Goal: Task Accomplishment & Management: Complete application form

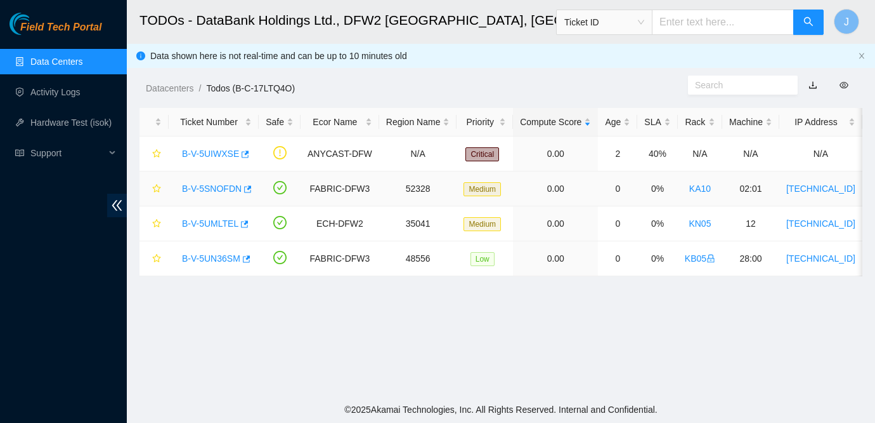
scroll to position [133, 0]
click at [773, 299] on main "TODOs - DataBank Holdings Ltd., DFW2 [GEOGRAPHIC_DATA], [GEOGRAPHIC_DATA] Ticke…" at bounding box center [501, 198] width 749 height 396
click at [227, 148] on link "B-V-5UIWXSE" at bounding box center [210, 153] width 57 height 10
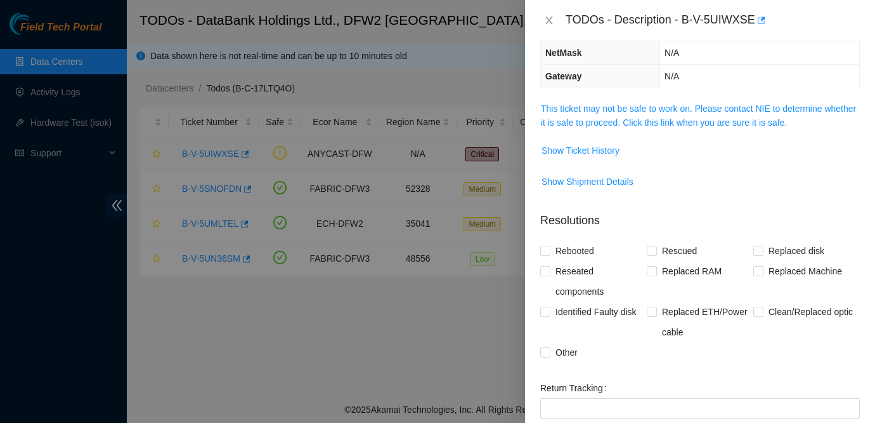
scroll to position [91, 0]
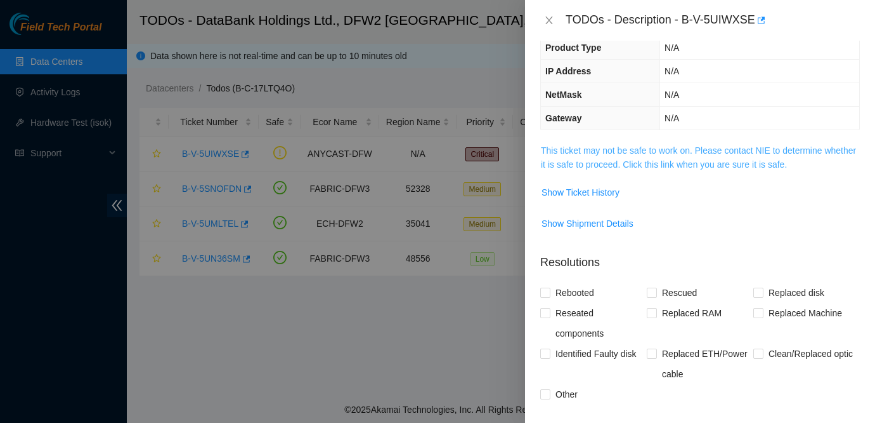
click at [665, 153] on link "This ticket may not be safe to work on. Please contact NIE to determine whether…" at bounding box center [698, 157] width 315 height 24
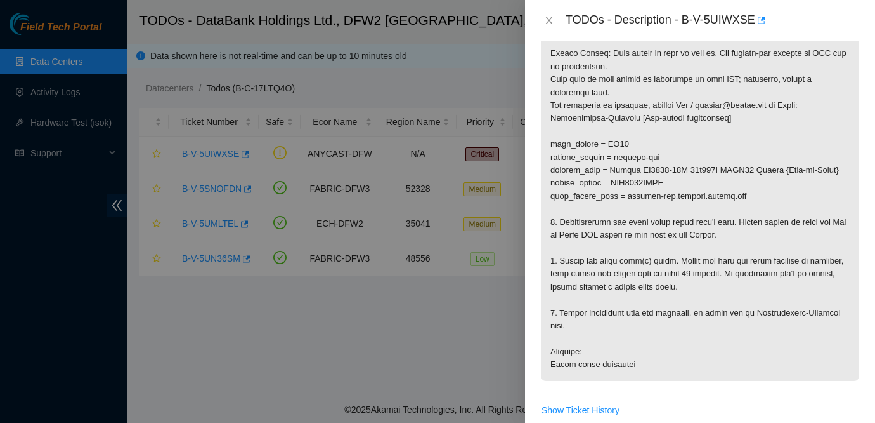
scroll to position [233, 0]
click at [809, 211] on p at bounding box center [700, 192] width 318 height 382
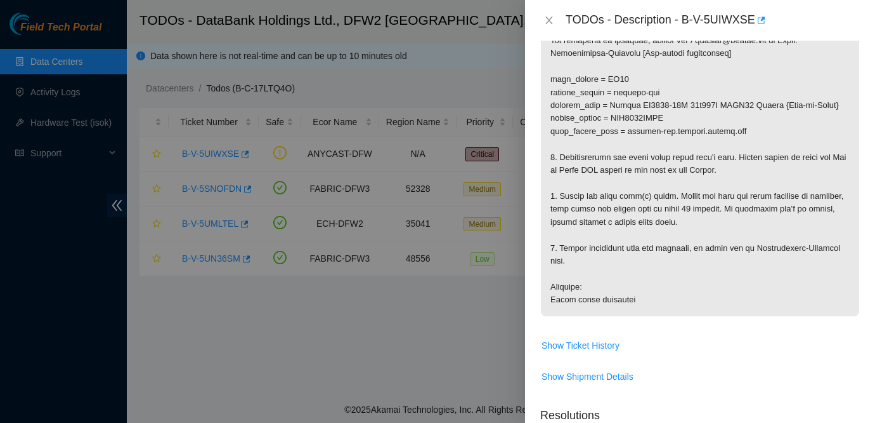
scroll to position [301, 0]
click at [811, 147] on p at bounding box center [700, 124] width 318 height 382
drag, startPoint x: 685, startPoint y: 16, endPoint x: 757, endPoint y: 18, distance: 73.0
click at [757, 18] on div "TODOs - Description - B-V-5UIWXSE" at bounding box center [713, 20] width 294 height 20
copy div "B-V-5UIWXSE"
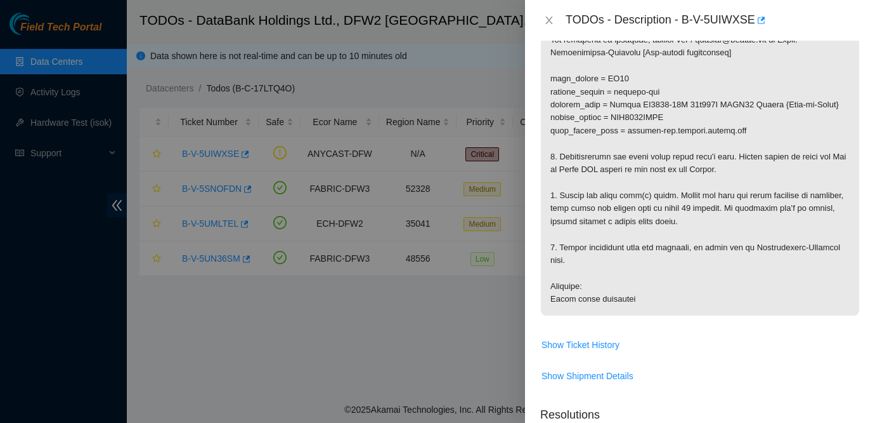
click at [738, 187] on p at bounding box center [700, 124] width 318 height 382
click at [729, 282] on p at bounding box center [700, 124] width 318 height 382
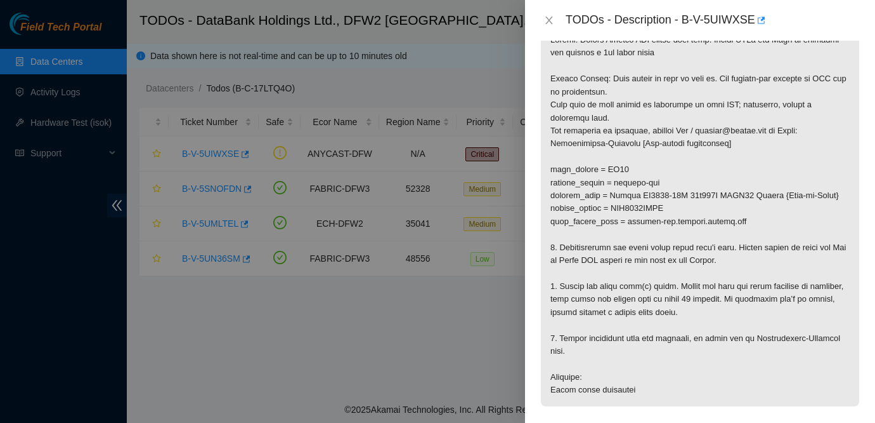
scroll to position [189, 0]
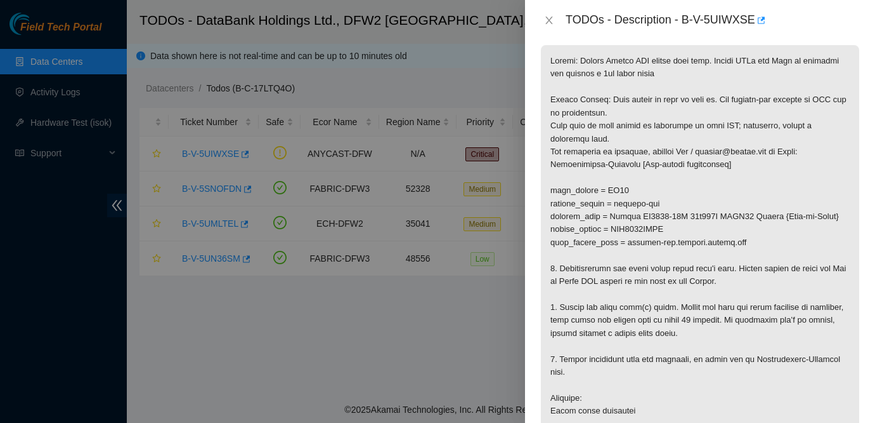
click at [730, 255] on p at bounding box center [700, 236] width 318 height 382
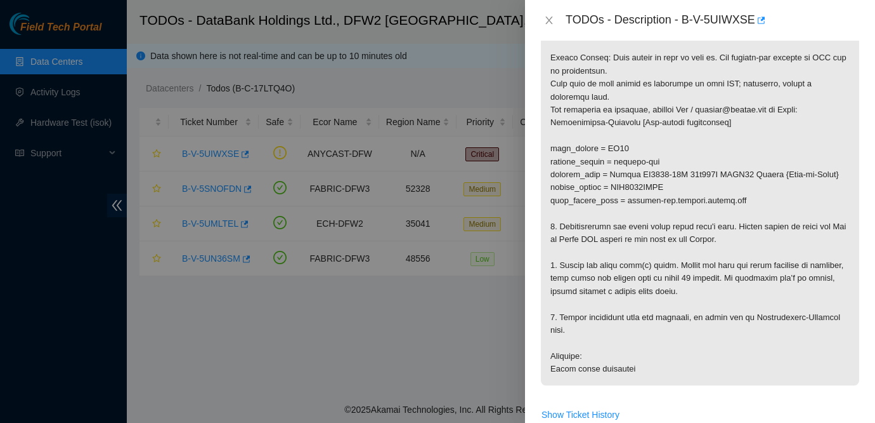
scroll to position [235, 0]
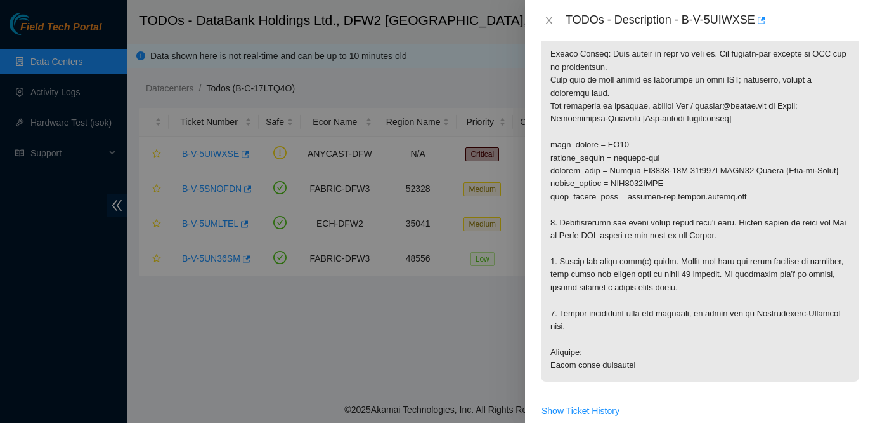
click at [27, 226] on div at bounding box center [437, 211] width 875 height 423
click at [770, 161] on p at bounding box center [700, 190] width 318 height 382
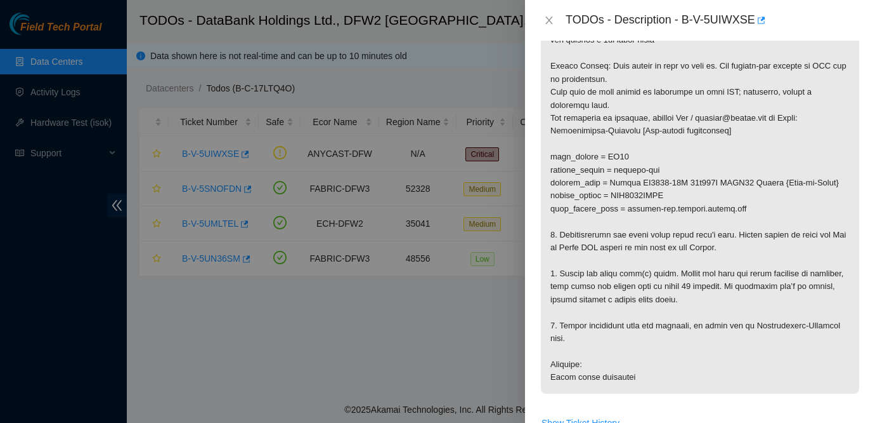
click at [720, 213] on p at bounding box center [700, 202] width 318 height 382
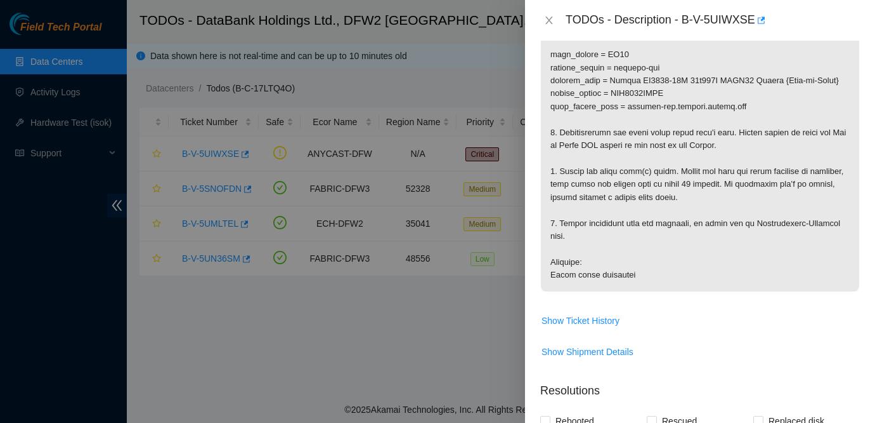
scroll to position [660, 0]
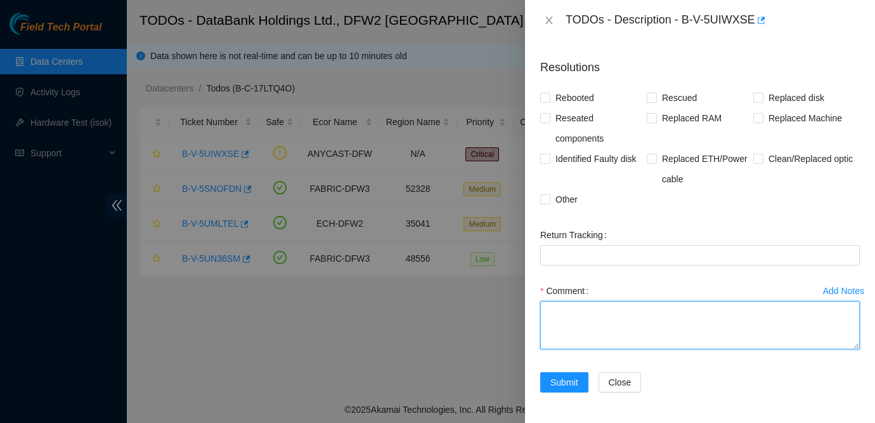
click at [589, 325] on textarea "Comment" at bounding box center [701, 325] width 320 height 48
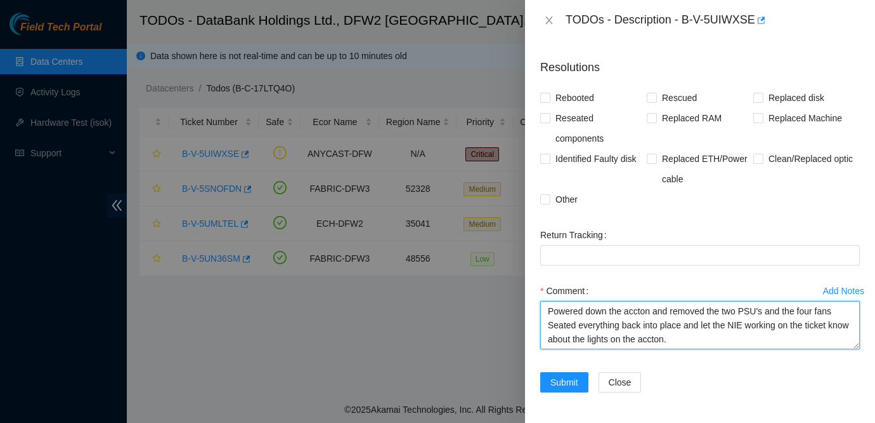
scroll to position [10, 0]
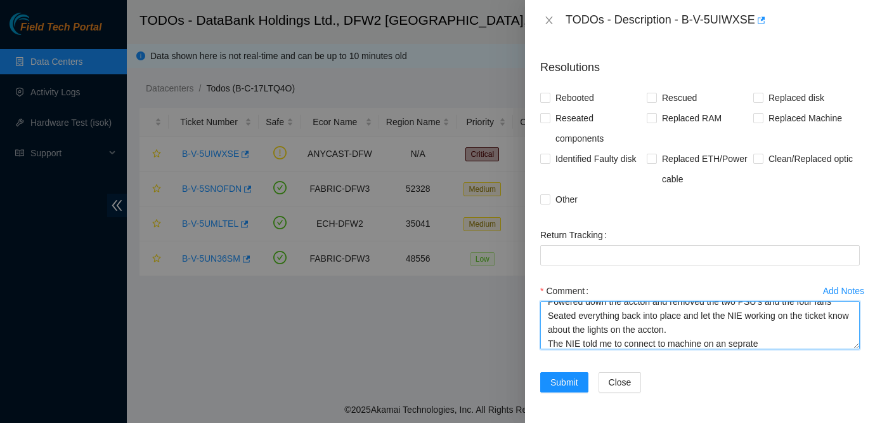
click at [745, 348] on textarea "Powered down the accton and removed the two PSU's and the four fans Seated ever…" at bounding box center [701, 325] width 320 height 48
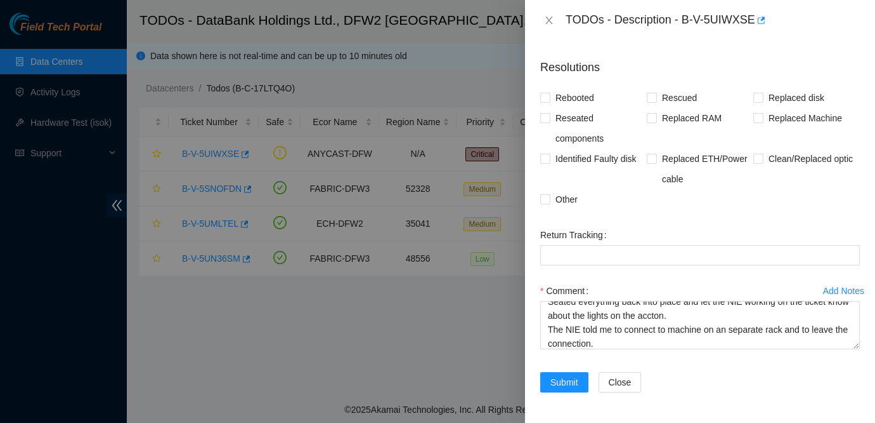
click at [746, 356] on div "Comment Powered down the accton and removed the two PSU's and the four fans Sea…" at bounding box center [701, 318] width 320 height 76
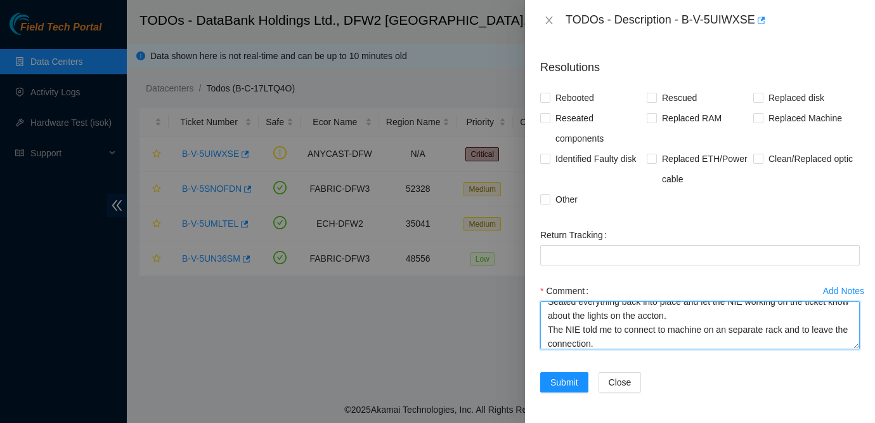
click at [673, 345] on textarea "Powered down the accton and removed the two PSU's and the four fans Seated ever…" at bounding box center [701, 325] width 320 height 48
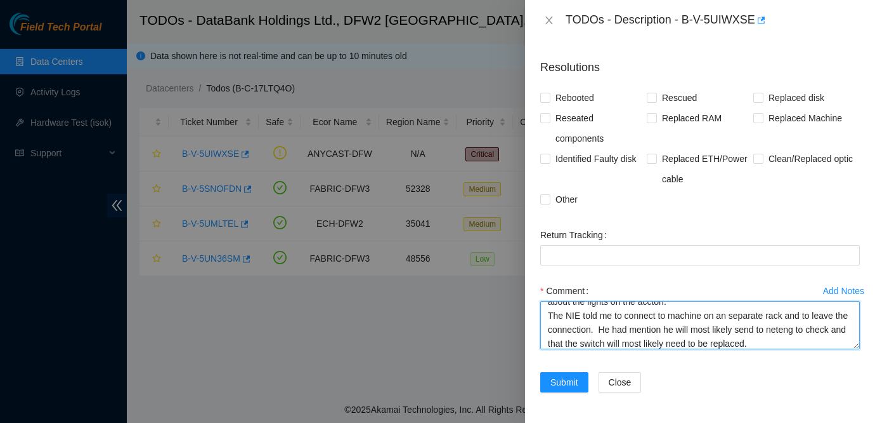
scroll to position [51, 0]
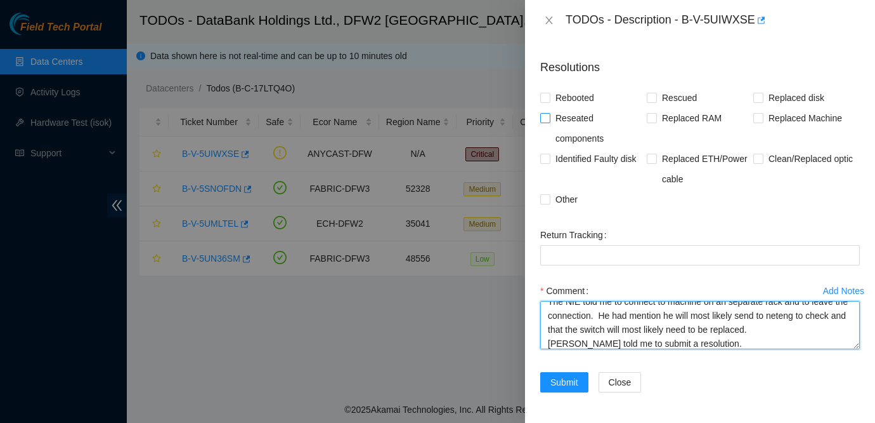
type textarea "Powered down the accton and removed the two PSU's and the four fans Seated ever…"
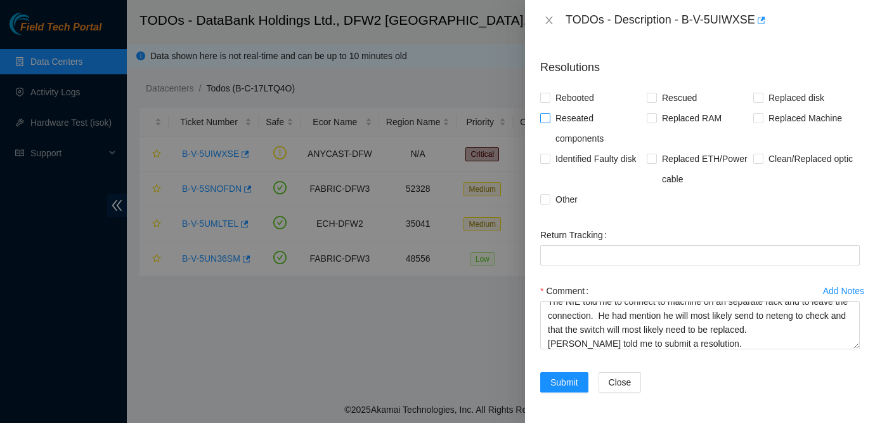
click at [577, 114] on span "Reseated components" at bounding box center [599, 128] width 96 height 41
click at [549, 114] on input "Reseated components" at bounding box center [545, 117] width 9 height 9
checkbox input "true"
click at [561, 189] on span "Other" at bounding box center [567, 199] width 32 height 20
click at [549, 194] on input "Other" at bounding box center [545, 198] width 9 height 9
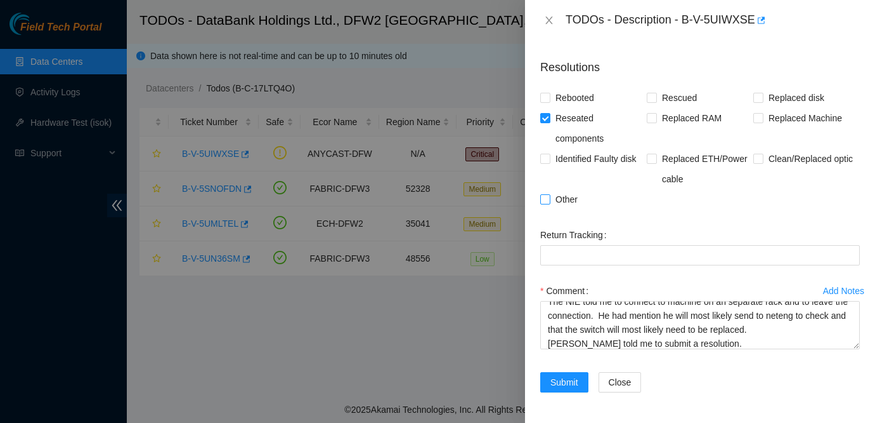
checkbox input "true"
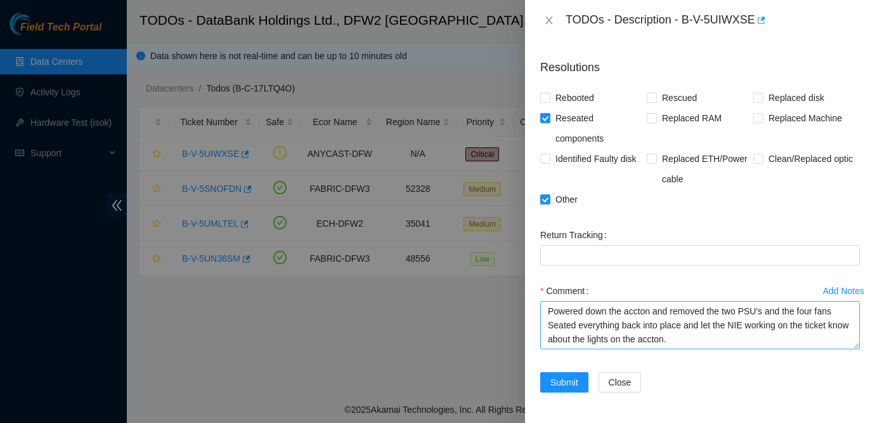
scroll to position [56, 0]
click at [722, 331] on textarea "Powered down the accton and removed the two PSU's and the four fans Seated ever…" at bounding box center [701, 325] width 320 height 48
click at [691, 339] on textarea "Powered down the accton and removed the two PSU's and the four fans Seated ever…" at bounding box center [701, 325] width 320 height 48
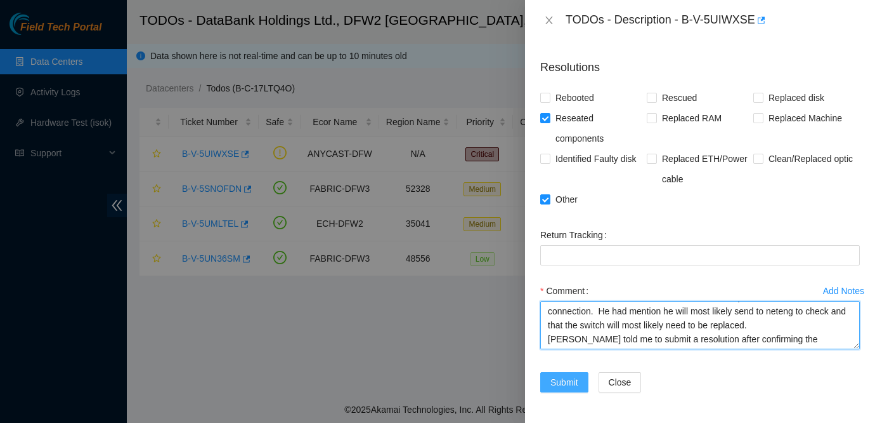
type textarea "Powered down the accton and removed the two PSU's and the four fans Seated ever…"
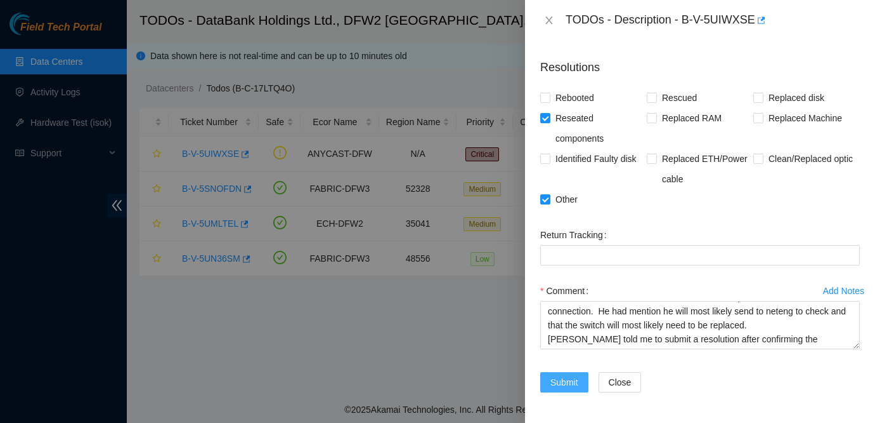
click at [578, 384] on span "Submit" at bounding box center [565, 382] width 28 height 14
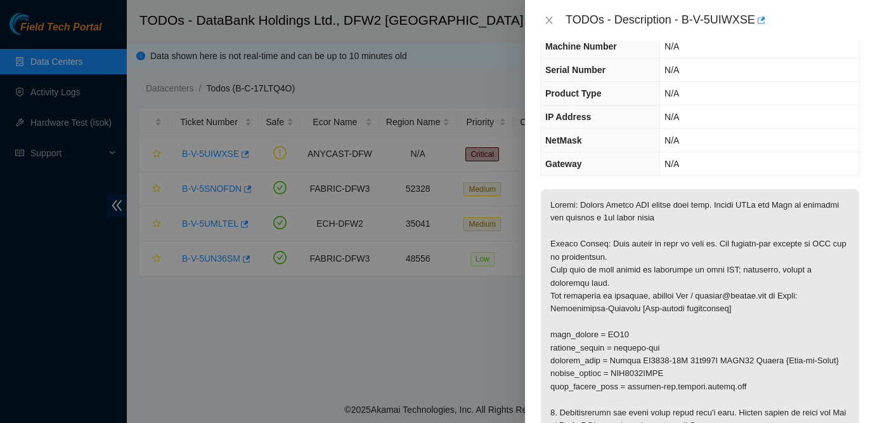
scroll to position [0, 0]
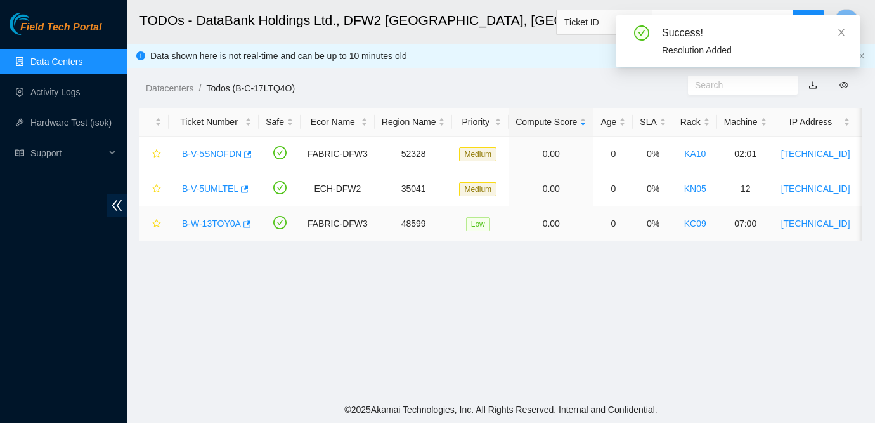
click at [216, 223] on link "B-W-13TOY0A" at bounding box center [211, 223] width 59 height 10
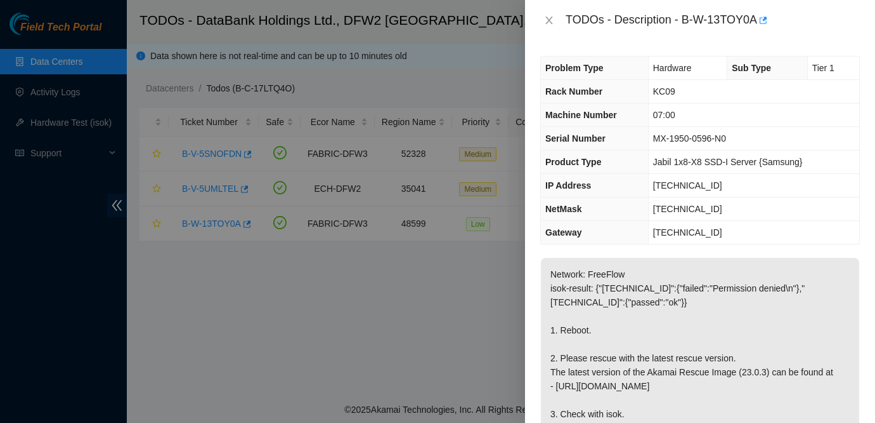
click at [752, 186] on td "[TECHNICAL_ID]" at bounding box center [753, 185] width 211 height 23
click at [556, 23] on button "Close" at bounding box center [550, 21] width 18 height 12
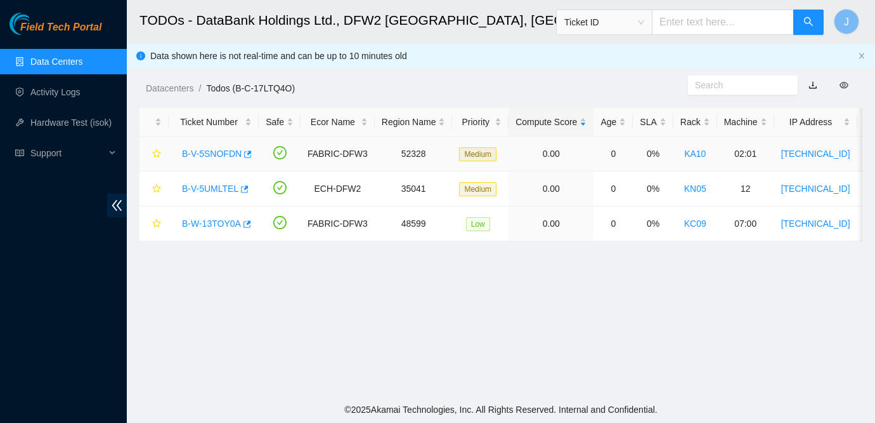
click at [228, 152] on link "B-V-5SNOFDN" at bounding box center [212, 153] width 60 height 10
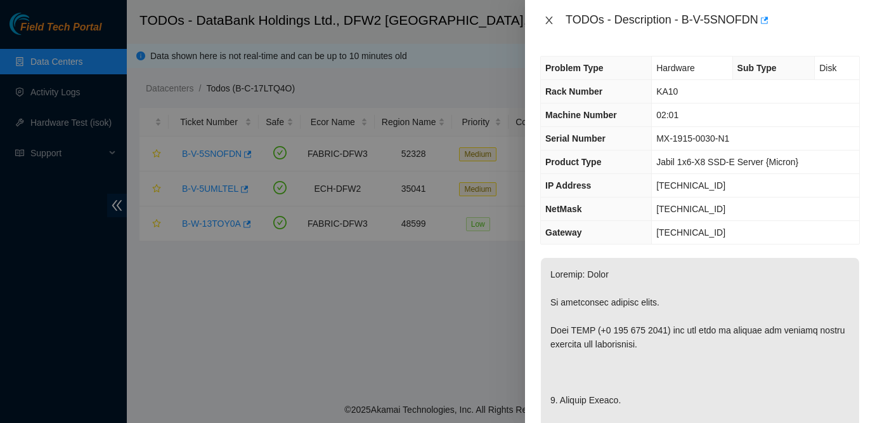
click at [549, 15] on icon "close" at bounding box center [549, 20] width 10 height 10
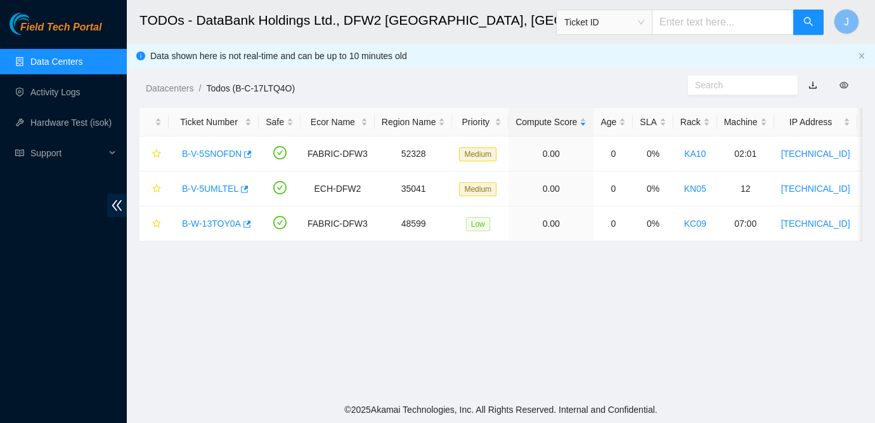
click at [723, 345] on main "TODOs - DataBank Holdings Ltd., DFW2 [GEOGRAPHIC_DATA], [GEOGRAPHIC_DATA] Ticke…" at bounding box center [501, 198] width 749 height 396
click at [70, 97] on link "Activity Logs" at bounding box center [55, 92] width 50 height 10
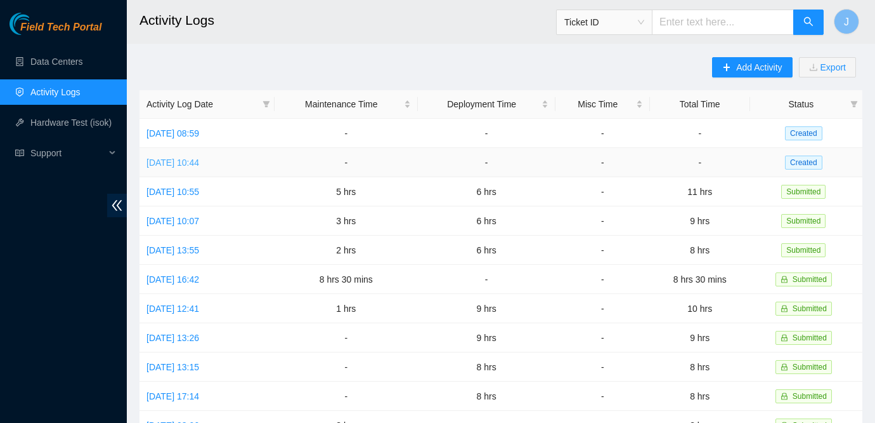
click at [199, 164] on link "[DATE] 10:44" at bounding box center [173, 162] width 53 height 10
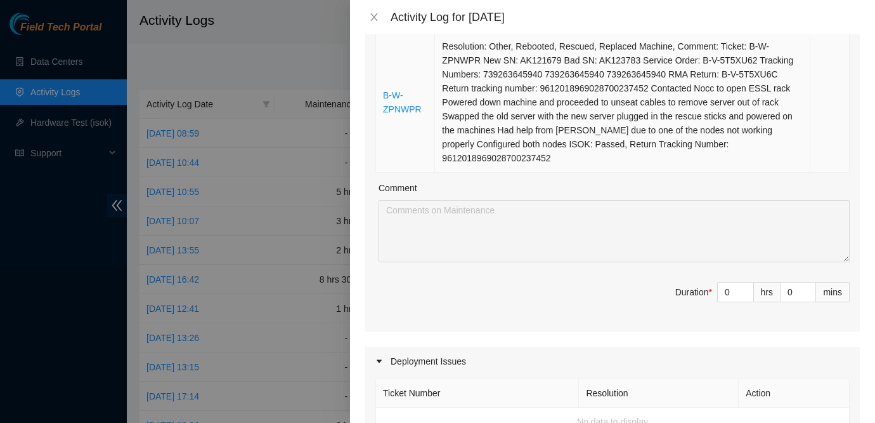
scroll to position [870, 0]
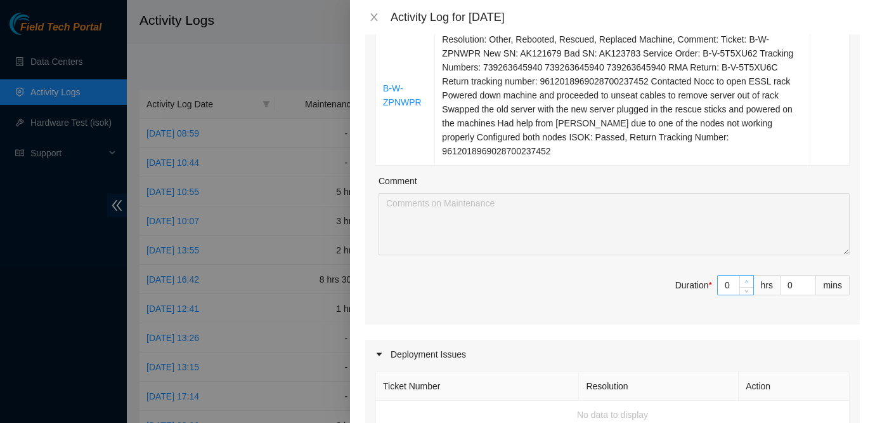
type input "1"
click at [745, 284] on icon "up" at bounding box center [747, 281] width 4 height 4
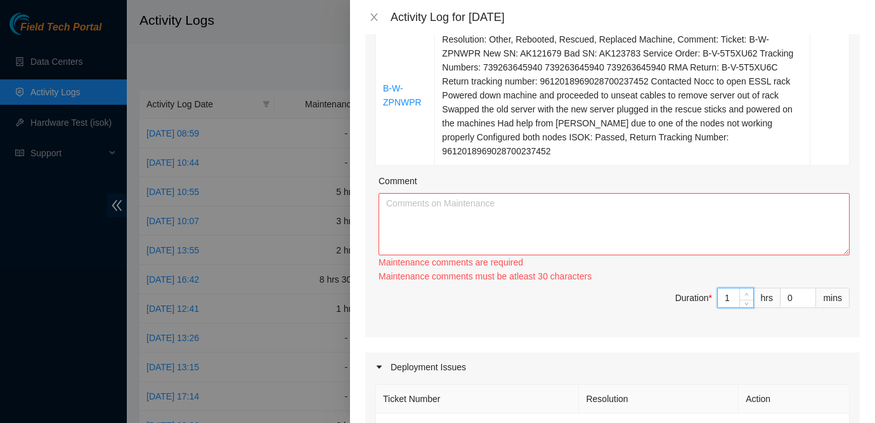
type input "2"
click at [745, 294] on span "up" at bounding box center [748, 295] width 8 height 8
click at [745, 294] on span "Increase Value" at bounding box center [747, 293] width 14 height 11
type input "3"
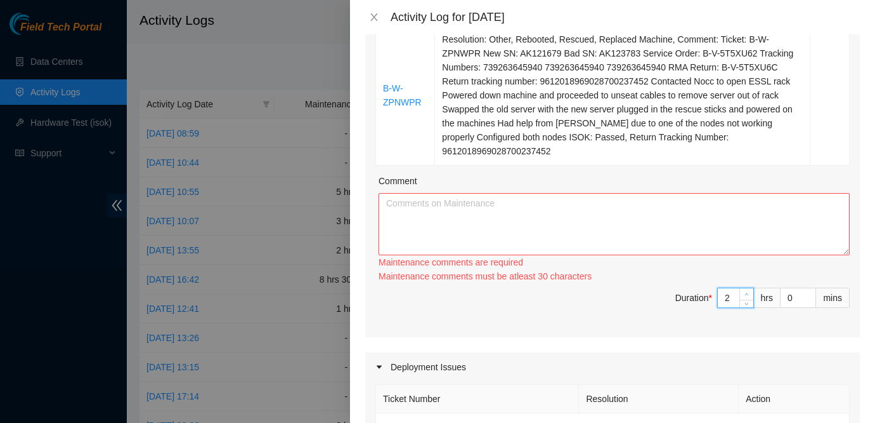
type input "3"
click at [745, 294] on span "Increase Value" at bounding box center [747, 293] width 14 height 11
type input "4"
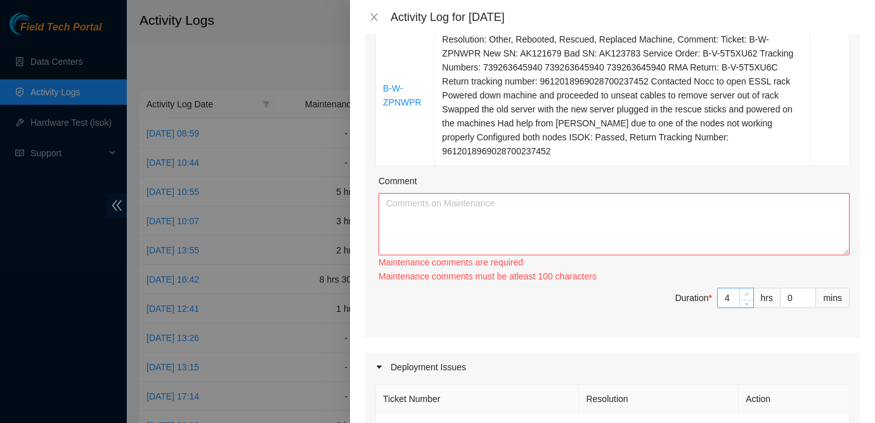
type input "5"
click at [747, 296] on icon "up" at bounding box center [747, 294] width 4 height 4
type input "6"
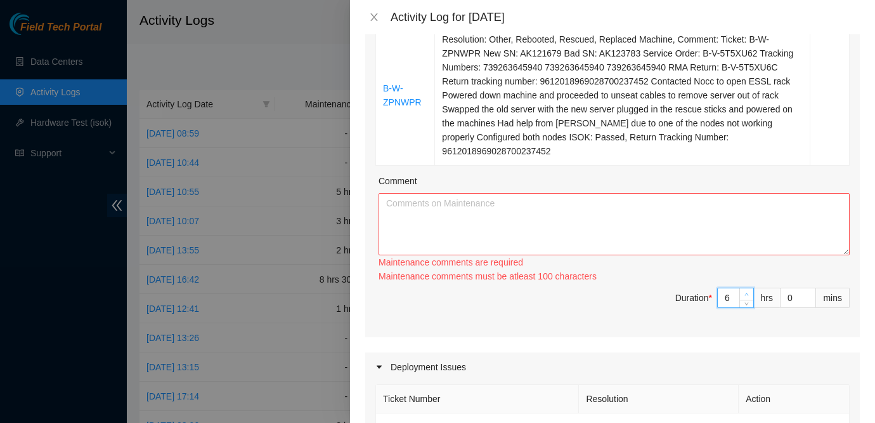
click at [747, 296] on icon "up" at bounding box center [747, 294] width 4 height 4
type input "7"
click at [747, 296] on icon "up" at bounding box center [747, 294] width 4 height 4
type input "8"
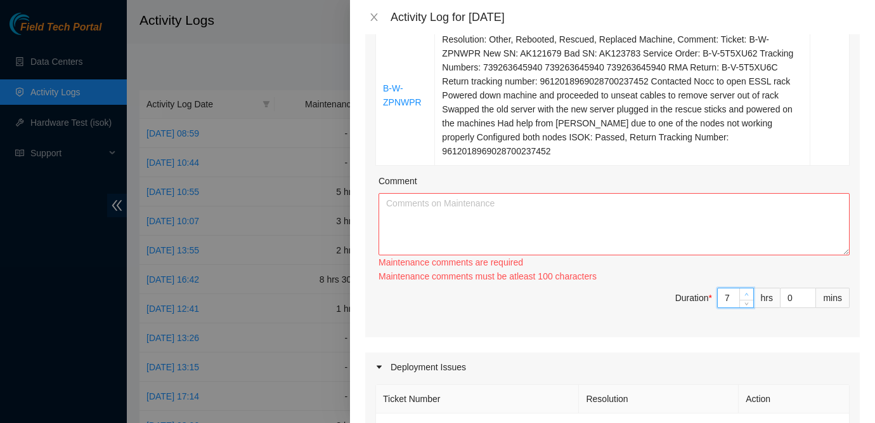
type input "8"
click at [747, 296] on icon "up" at bounding box center [747, 294] width 4 height 4
type input "9"
click at [747, 296] on icon "up" at bounding box center [747, 294] width 4 height 4
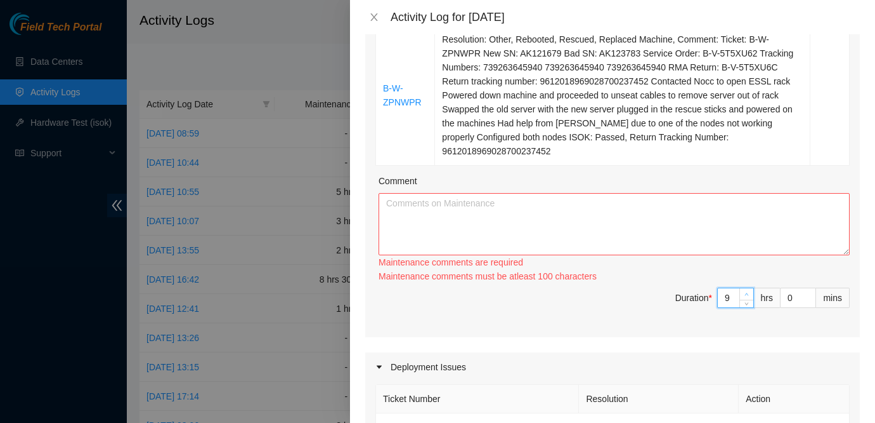
type input "10"
click at [747, 296] on icon "up" at bounding box center [747, 294] width 4 height 4
type input "11"
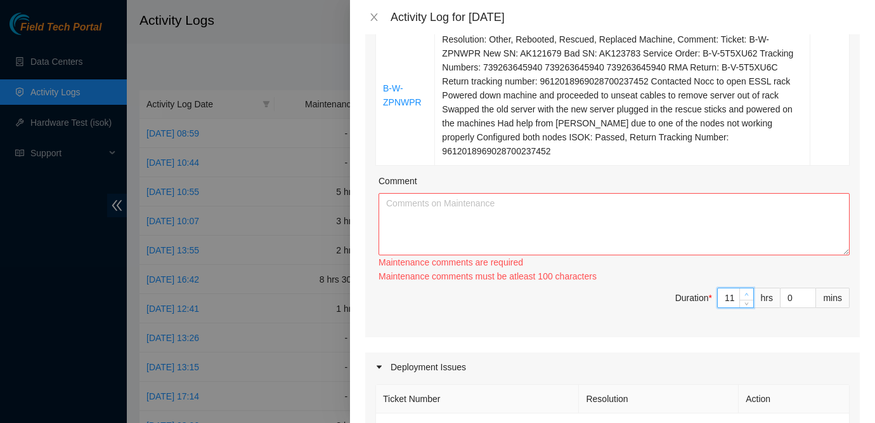
click at [747, 296] on icon "up" at bounding box center [747, 294] width 4 height 4
click at [638, 229] on textarea "Comment" at bounding box center [614, 224] width 471 height 62
type textarea "W"
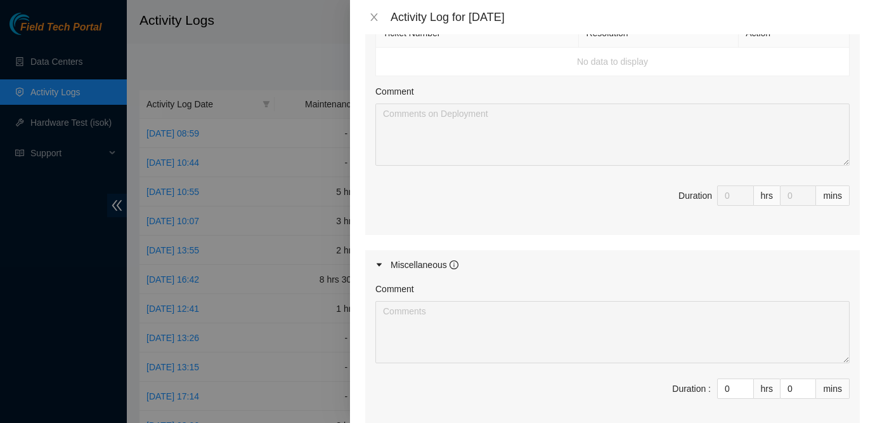
scroll to position [1381, 0]
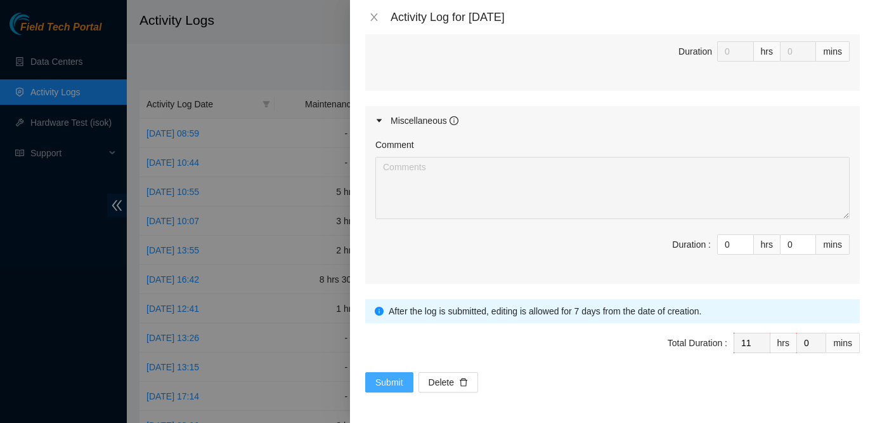
type textarea "Main focus of the day was to bring the ticket queue down. Most of the tickets w…"
click at [397, 382] on span "Submit" at bounding box center [390, 382] width 28 height 14
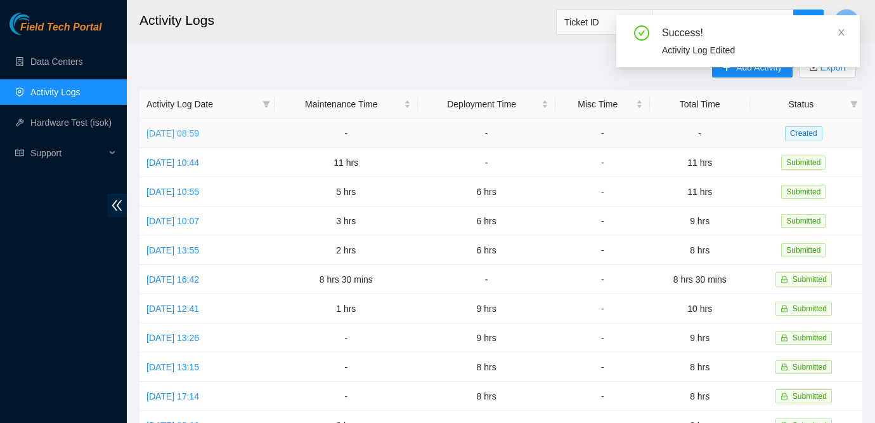
click at [199, 133] on link "[DATE] 08:59" at bounding box center [173, 133] width 53 height 10
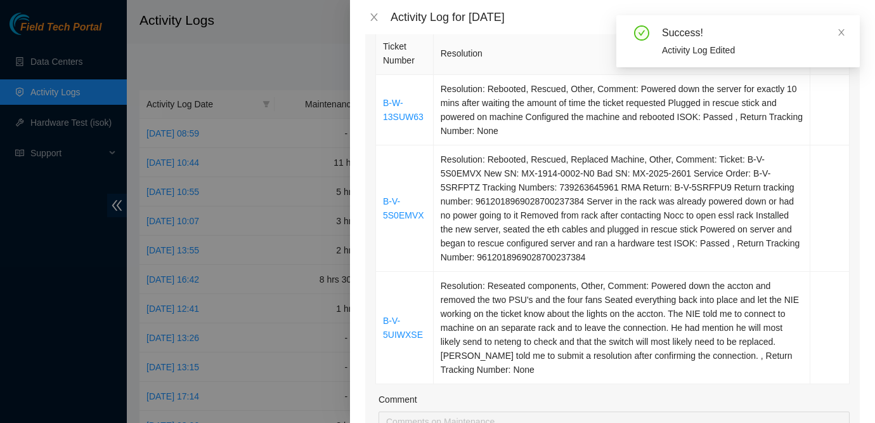
scroll to position [197, 0]
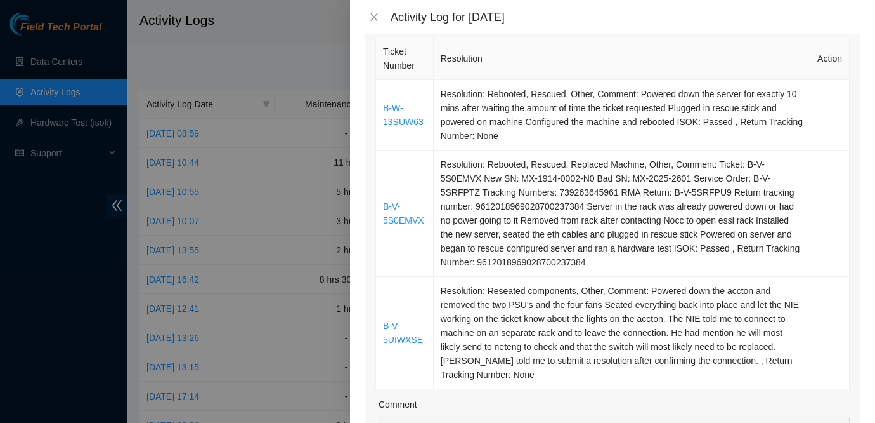
click at [22, 72] on div at bounding box center [437, 211] width 875 height 423
click at [374, 18] on icon "close" at bounding box center [374, 17] width 10 height 10
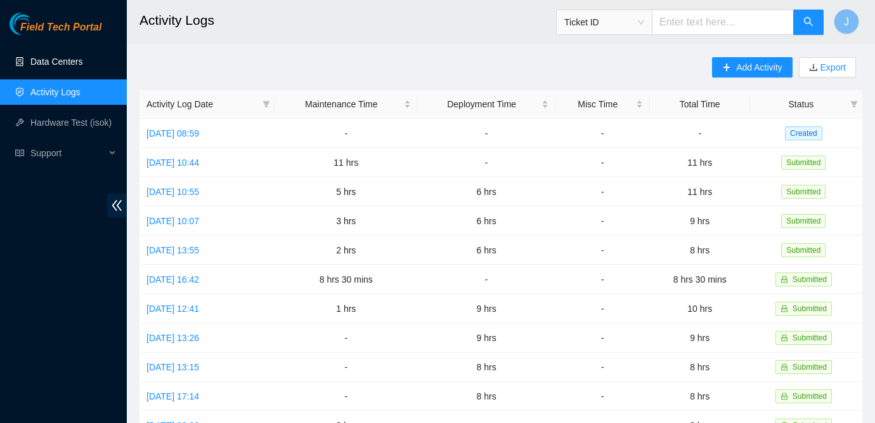
click at [64, 59] on link "Data Centers" at bounding box center [56, 61] width 52 height 10
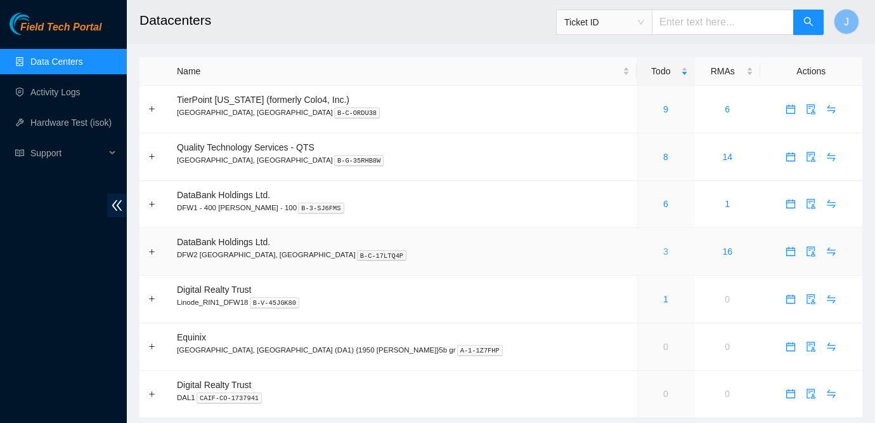
click at [664, 249] on link "3" at bounding box center [666, 251] width 5 height 10
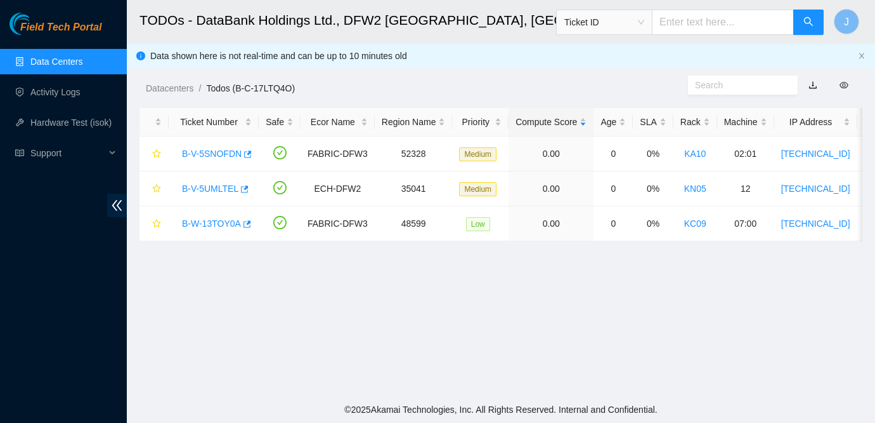
click at [738, 295] on main "TODOs - DataBank Holdings Ltd., DFW2 [GEOGRAPHIC_DATA], [GEOGRAPHIC_DATA] Ticke…" at bounding box center [501, 198] width 749 height 396
click at [82, 56] on link "Data Centers" at bounding box center [56, 61] width 52 height 10
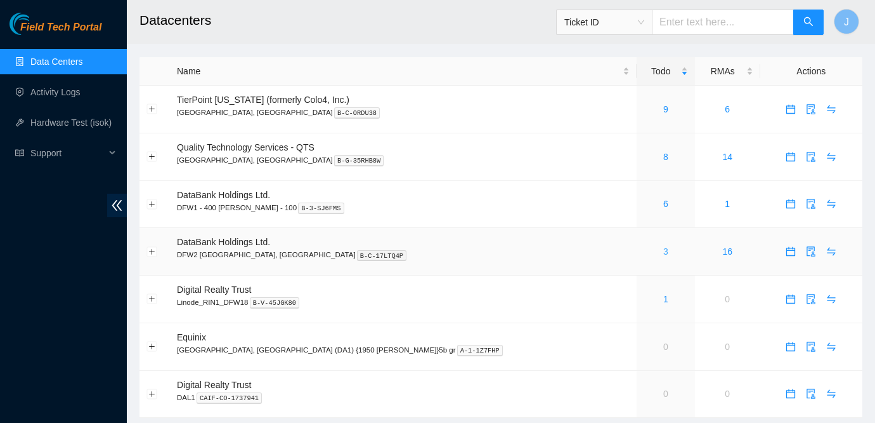
click at [664, 252] on link "3" at bounding box center [666, 251] width 5 height 10
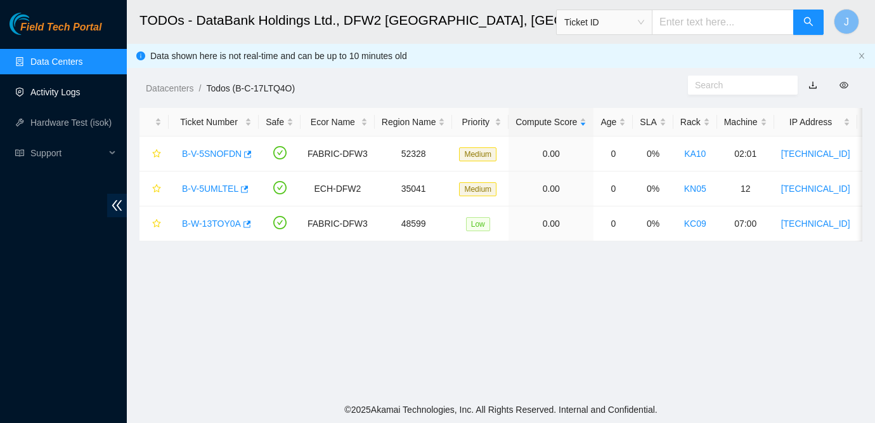
click at [45, 91] on link "Activity Logs" at bounding box center [55, 92] width 50 height 10
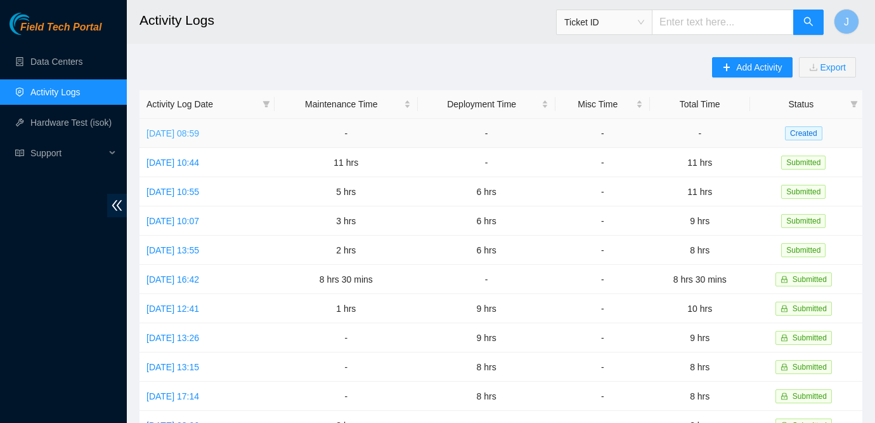
click at [199, 132] on link "[DATE] 08:59" at bounding box center [173, 133] width 53 height 10
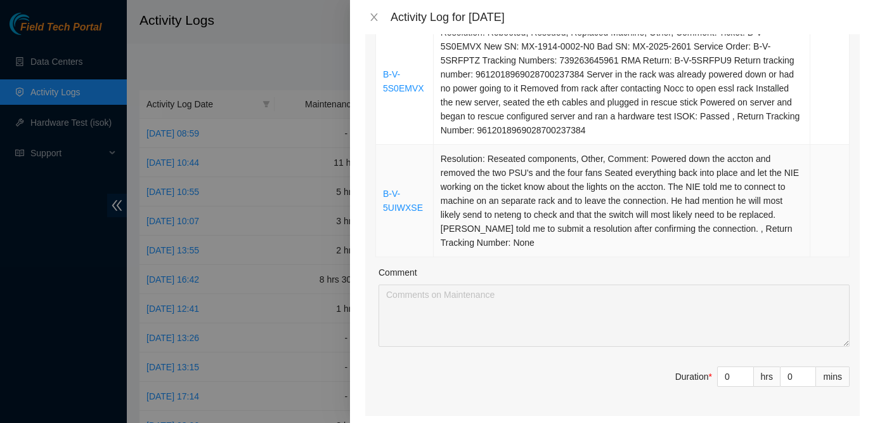
scroll to position [324, 0]
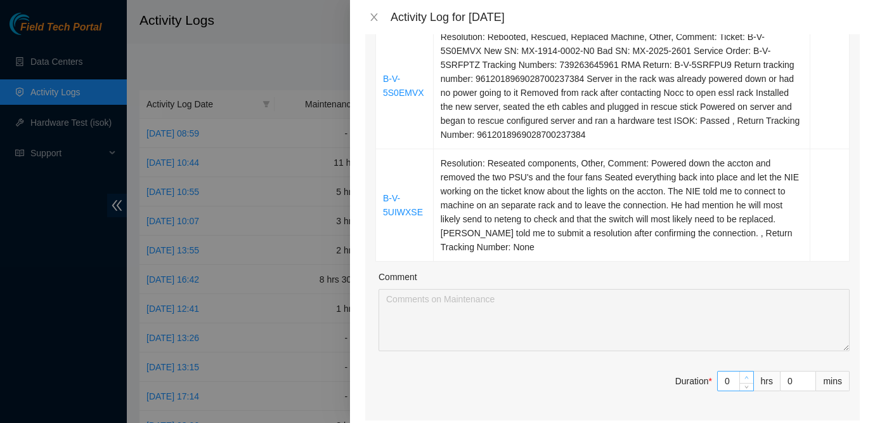
type input "1"
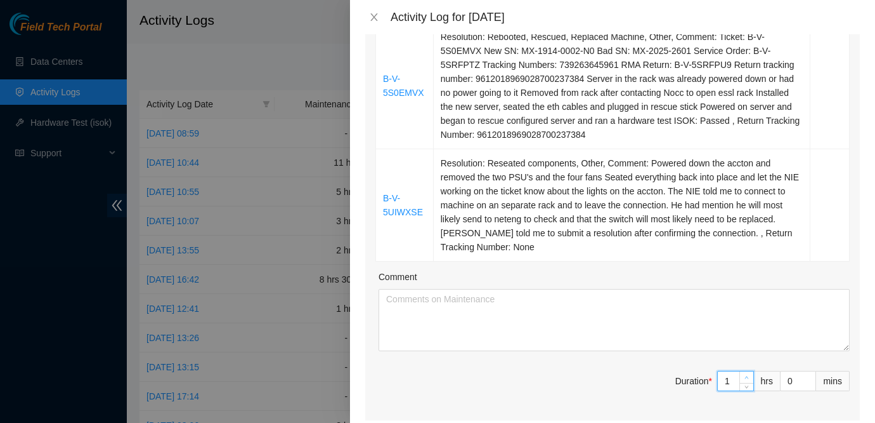
click at [745, 377] on icon "up" at bounding box center [747, 377] width 4 height 3
type input "2"
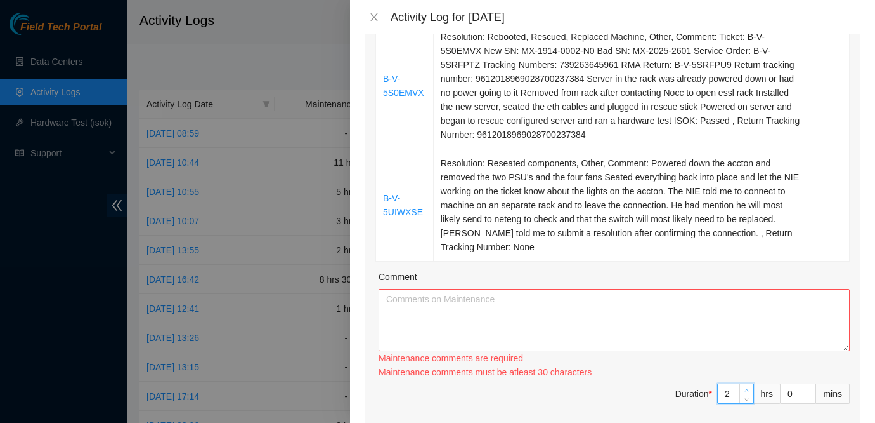
click at [745, 377] on div "Ticket Number Resolution Action B-W-13SUW63 Resolution: Rebooted, Rescued, Othe…" at bounding box center [612, 170] width 495 height 526
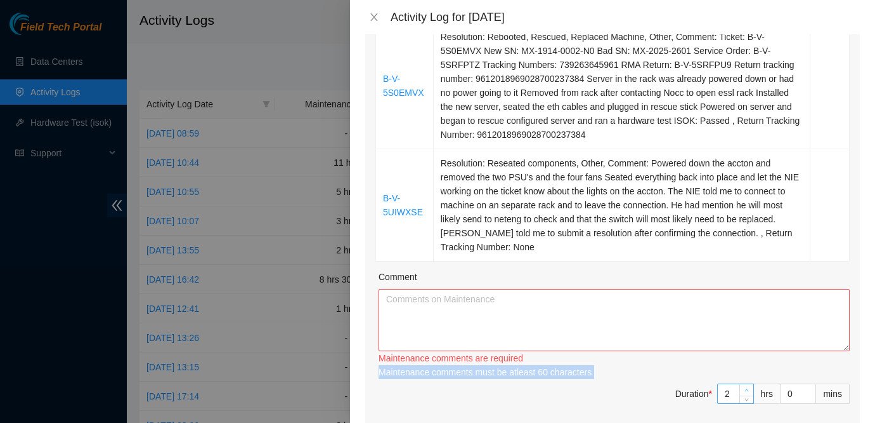
click at [745, 377] on div "Maintenance comments are required Maintenance comments must be atleast 30 chara…" at bounding box center [614, 365] width 471 height 28
click at [746, 390] on icon "up" at bounding box center [747, 390] width 4 height 4
type input "3"
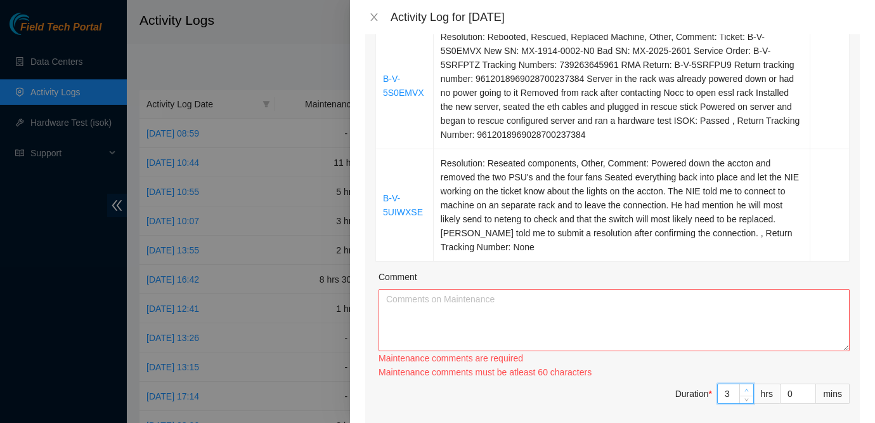
type input "4"
click at [746, 390] on div at bounding box center [747, 393] width 14 height 19
type input "3"
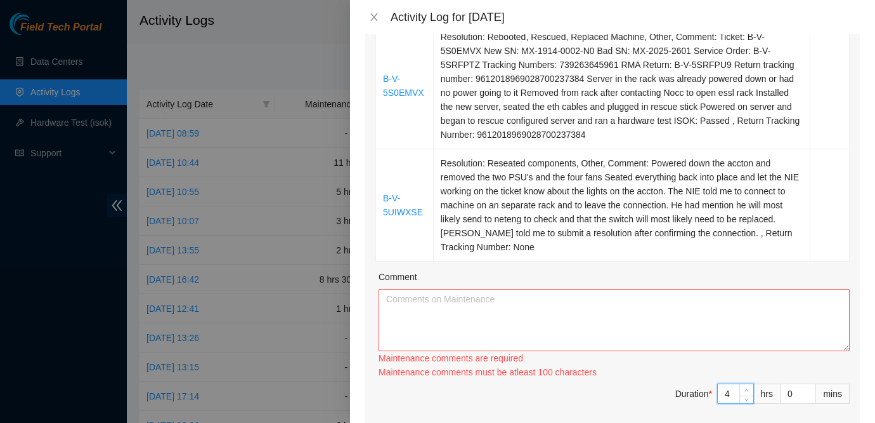
type input "3"
type input "4"
click at [746, 390] on icon "up" at bounding box center [747, 390] width 4 height 4
type input "5"
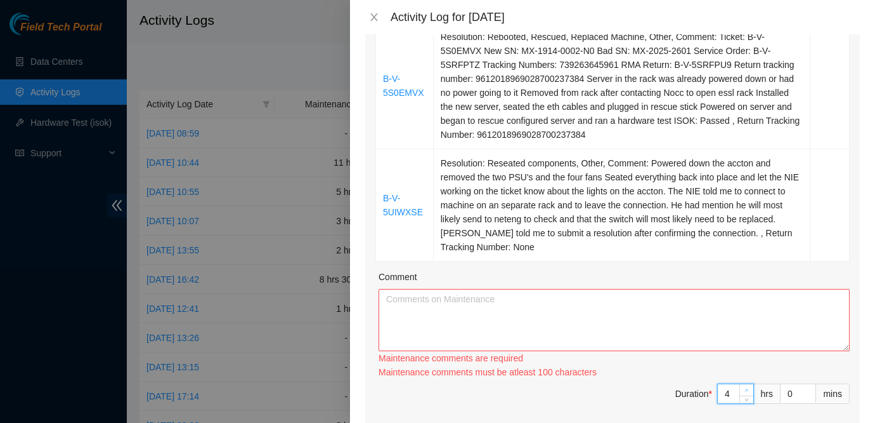
type input "5"
click at [746, 390] on icon "up" at bounding box center [747, 390] width 4 height 4
type input "6"
click at [746, 390] on icon "up" at bounding box center [747, 390] width 4 height 4
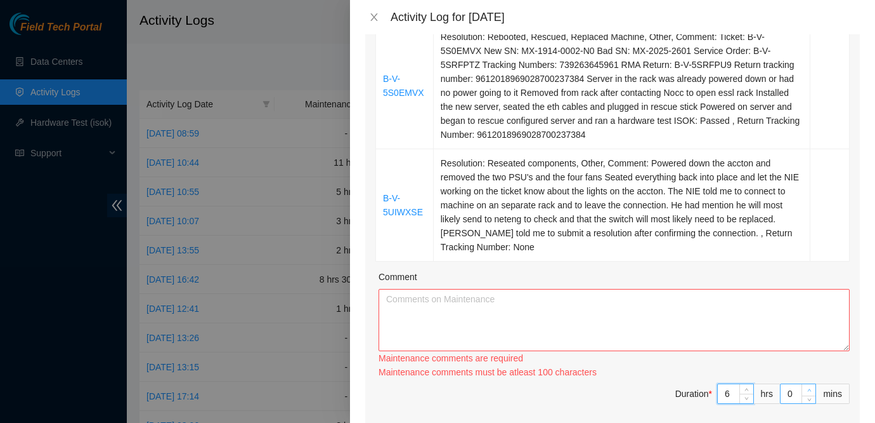
type input "1"
click at [808, 389] on icon "up" at bounding box center [810, 390] width 4 height 4
type input "2"
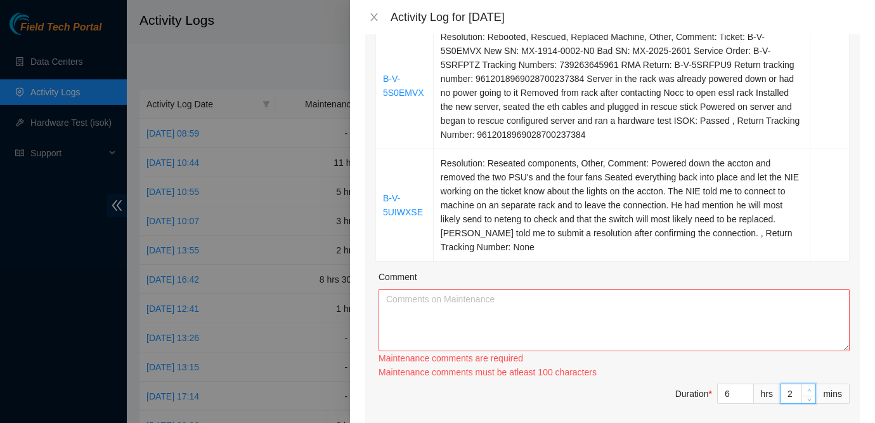
click at [808, 389] on icon "up" at bounding box center [810, 390] width 4 height 4
type input "3"
click at [808, 389] on icon "up" at bounding box center [810, 390] width 4 height 4
type input "4"
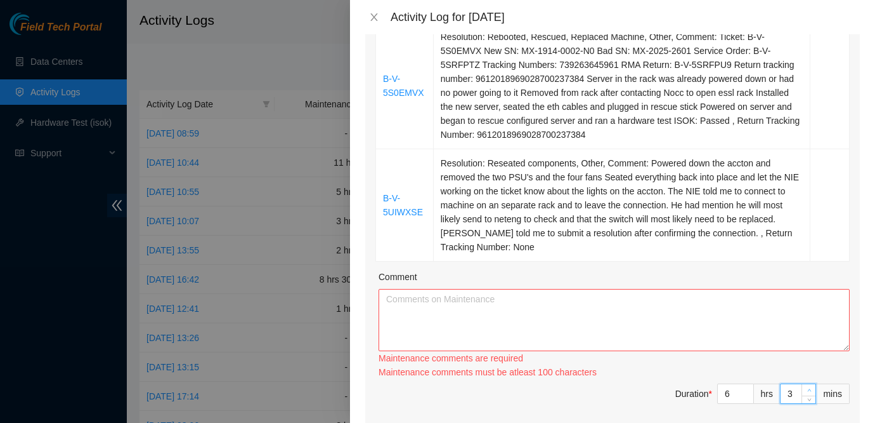
type input "4"
click at [808, 389] on icon "up" at bounding box center [810, 390] width 4 height 4
type input "5"
click at [808, 389] on icon "up" at bounding box center [810, 390] width 4 height 4
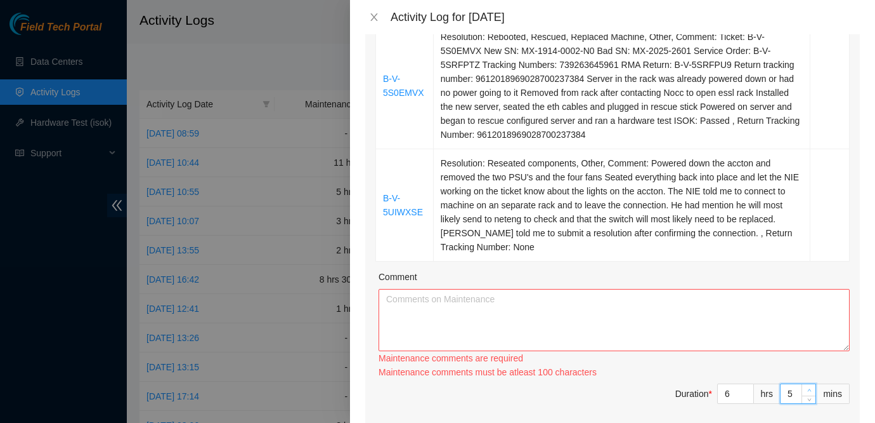
type input "6"
click at [808, 389] on icon "up" at bounding box center [810, 390] width 4 height 4
type input "7"
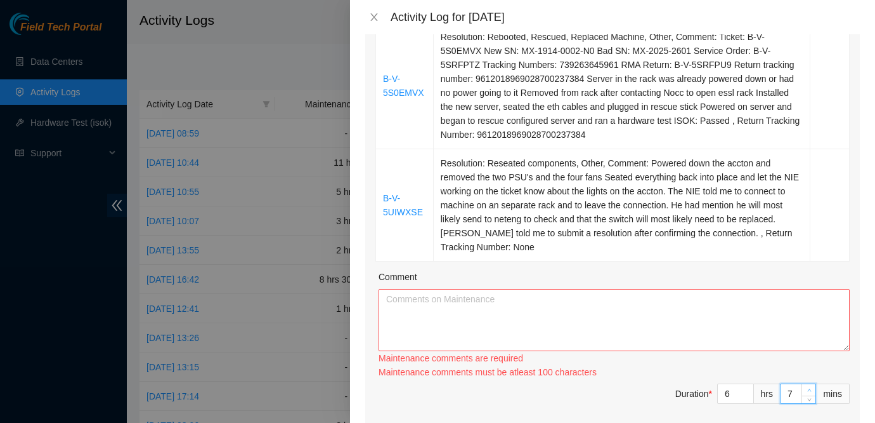
click at [808, 389] on icon "up" at bounding box center [810, 390] width 4 height 4
type input "8"
click at [808, 389] on icon "up" at bounding box center [810, 390] width 4 height 4
type input "9"
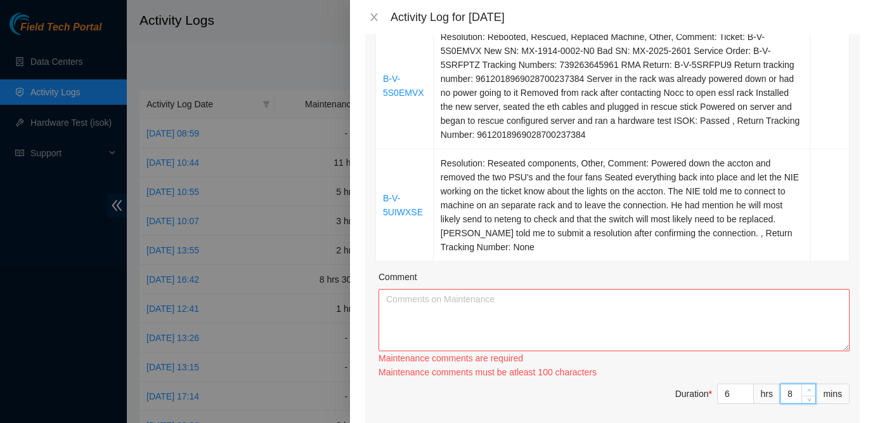
type input "9"
click at [808, 389] on icon "up" at bounding box center [810, 390] width 4 height 4
type input "10"
click at [808, 389] on icon "up" at bounding box center [810, 390] width 4 height 4
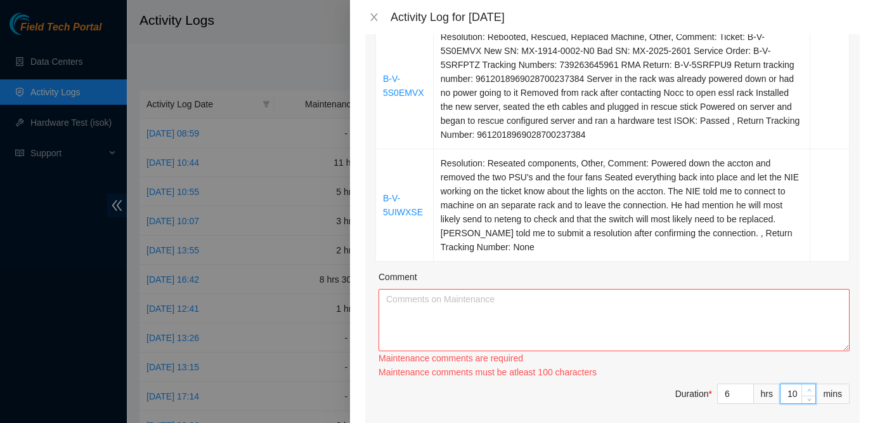
type input "11"
click at [808, 389] on icon "up" at bounding box center [810, 390] width 4 height 4
type input "12"
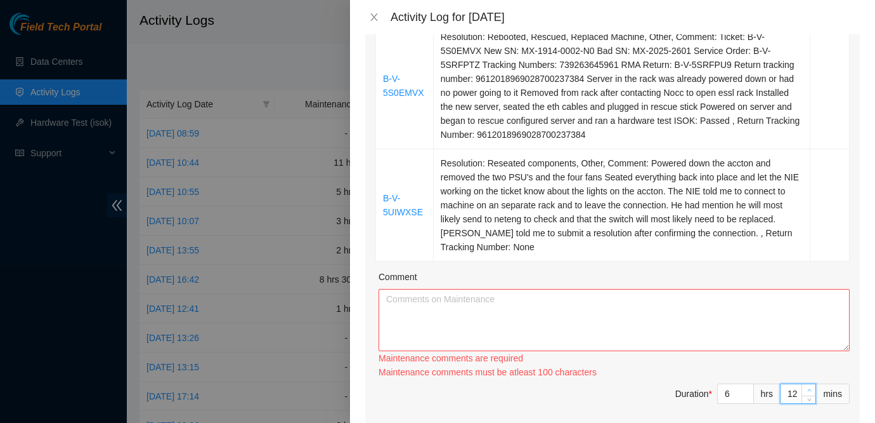
click at [808, 389] on icon "up" at bounding box center [810, 390] width 4 height 4
type input "13"
click at [808, 389] on icon "up" at bounding box center [810, 390] width 4 height 4
type input "14"
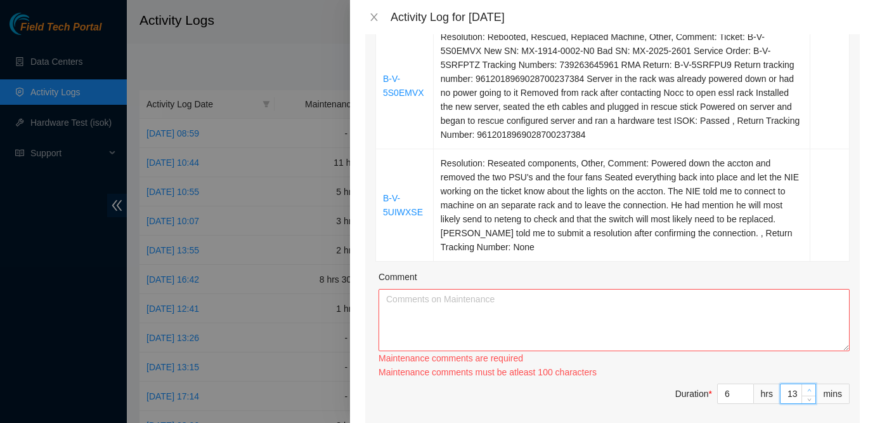
type input "14"
click at [808, 389] on icon "up" at bounding box center [810, 390] width 4 height 4
type input "15"
click at [808, 389] on icon "up" at bounding box center [810, 390] width 4 height 4
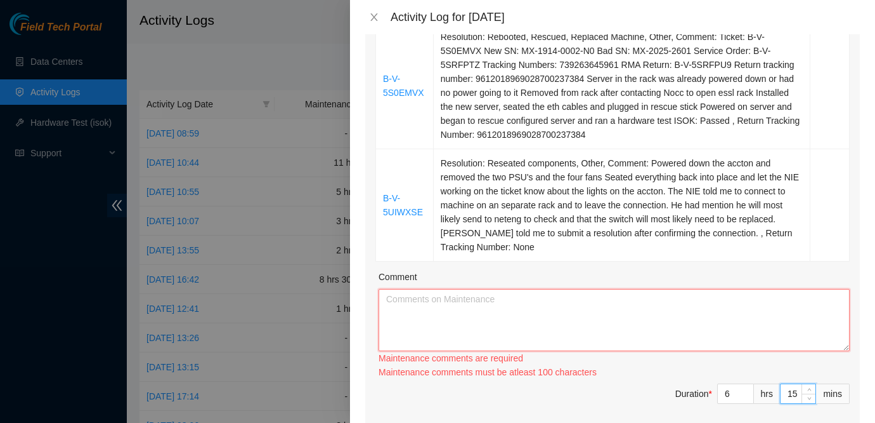
click at [513, 325] on textarea "Comment" at bounding box center [614, 320] width 471 height 62
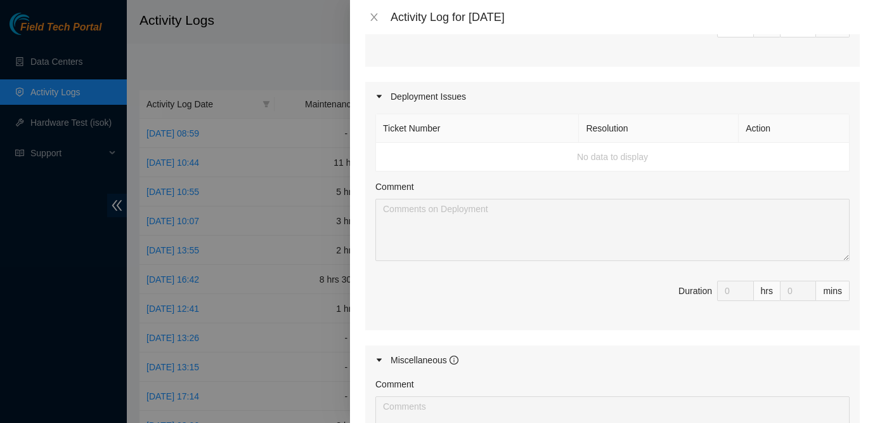
scroll to position [917, 0]
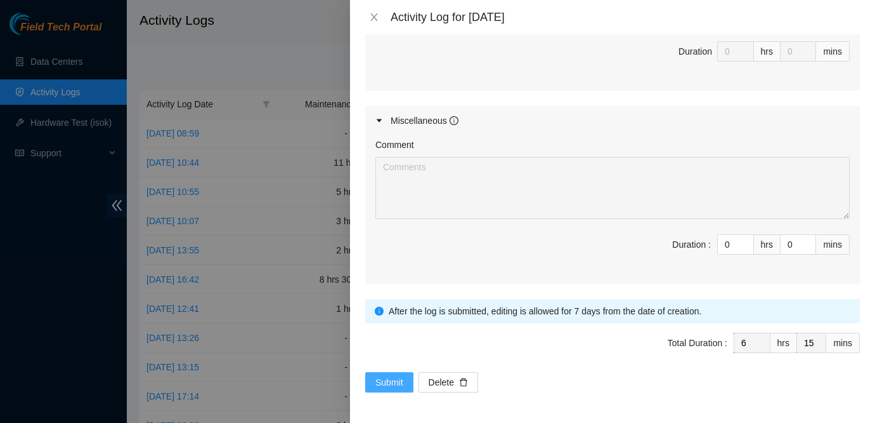
type textarea "There wasn't much to tickets [DATE]. Most we're either replace a server or rebo…"
click at [383, 381] on span "Submit" at bounding box center [390, 382] width 28 height 14
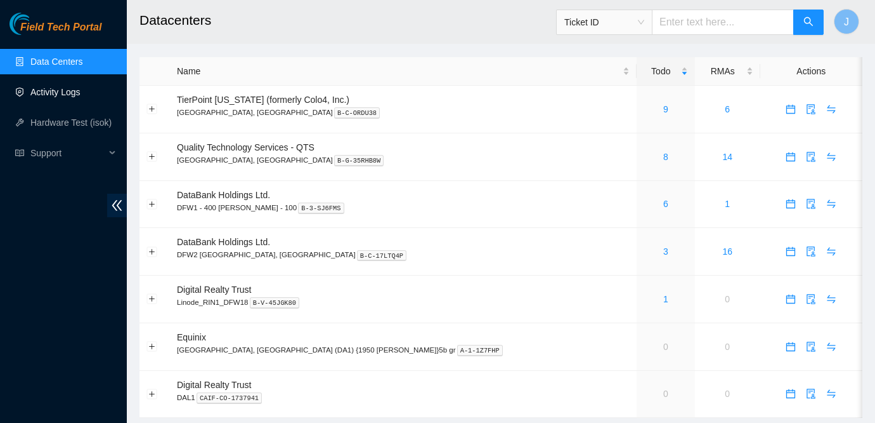
click at [56, 94] on link "Activity Logs" at bounding box center [55, 92] width 50 height 10
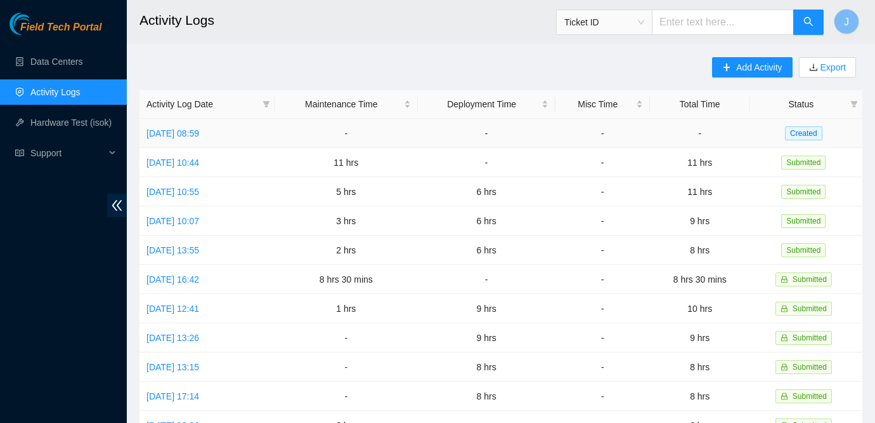
click at [221, 139] on td "[DATE] 08:59" at bounding box center [207, 133] width 135 height 29
click at [199, 134] on link "[DATE] 08:59" at bounding box center [173, 133] width 53 height 10
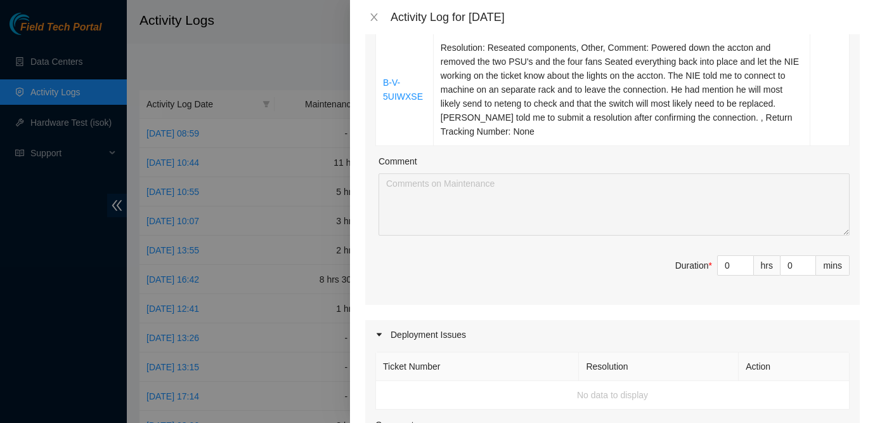
scroll to position [441, 0]
type input "1"
click at [745, 260] on icon "up" at bounding box center [747, 260] width 4 height 4
type input "2"
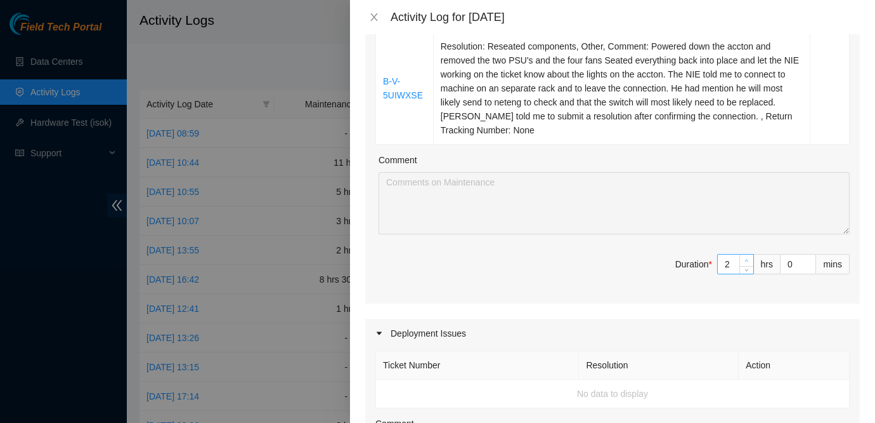
type input "2"
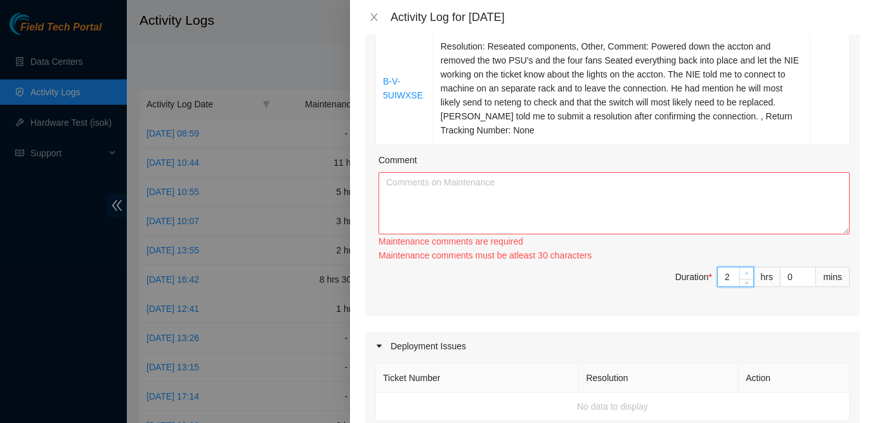
click at [745, 267] on span "Increase Value" at bounding box center [747, 272] width 14 height 11
click at [745, 260] on div "Ticket Number Resolution Action B-W-13SUW63 Resolution: Rebooted, Rescued, Othe…" at bounding box center [612, 53] width 495 height 526
type input "3"
click at [745, 271] on icon "up" at bounding box center [747, 273] width 4 height 4
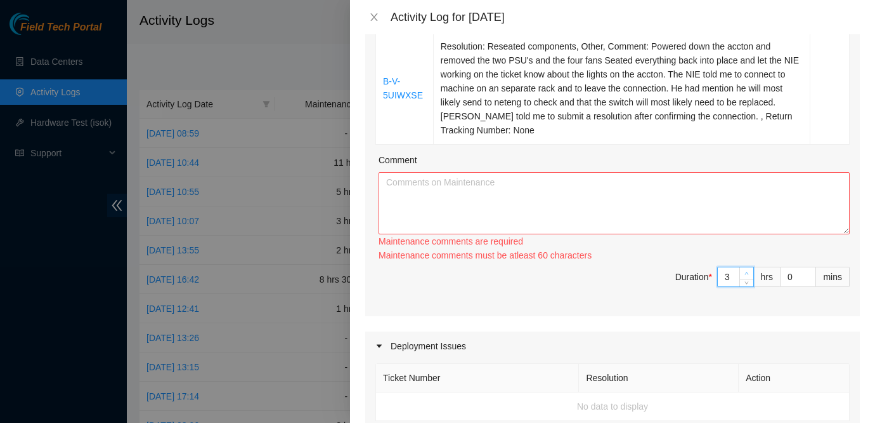
type input "4"
click at [745, 271] on icon "up" at bounding box center [747, 268] width 4 height 4
type input "5"
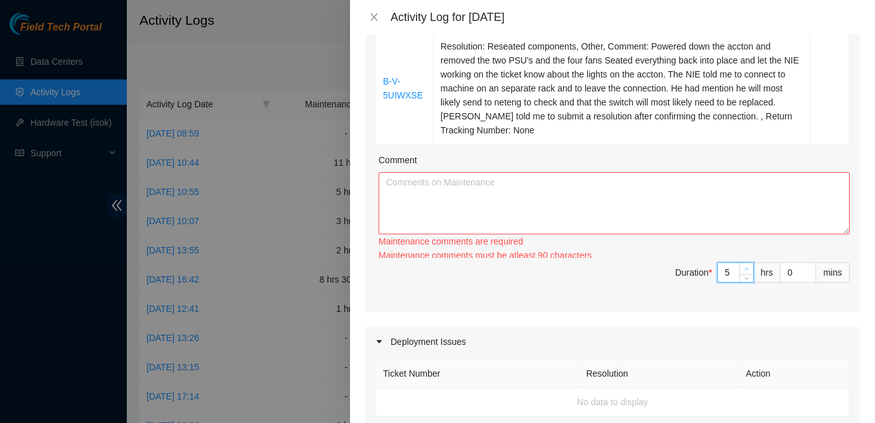
click at [745, 271] on span "up" at bounding box center [748, 269] width 8 height 8
click at [745, 271] on icon "up" at bounding box center [747, 273] width 4 height 4
type input "6"
type input "7"
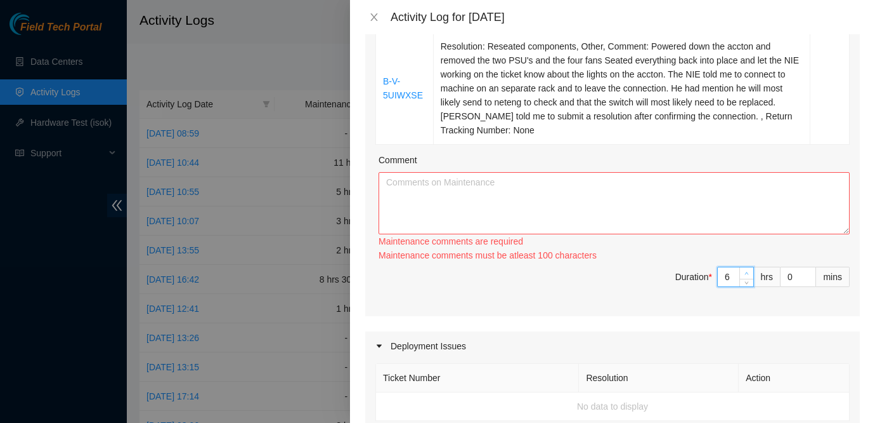
type input "7"
click at [745, 271] on icon "up" at bounding box center [747, 273] width 4 height 4
type input "8"
click at [745, 271] on icon "up" at bounding box center [747, 273] width 4 height 4
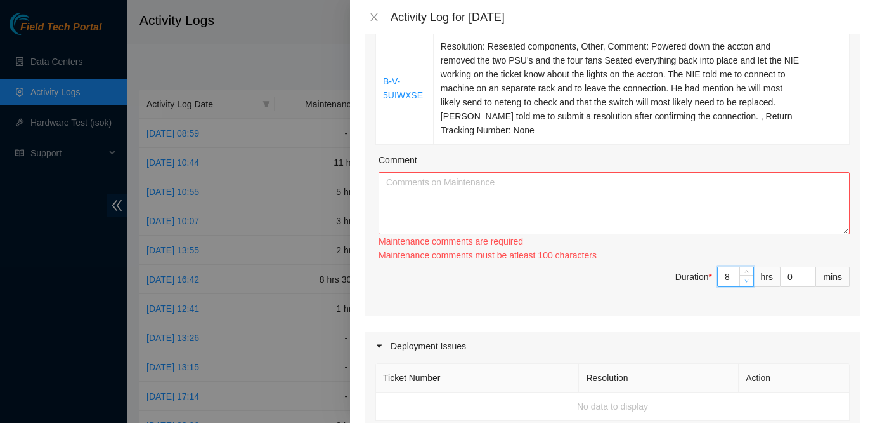
type input "7"
click at [745, 282] on icon "down" at bounding box center [747, 281] width 4 height 4
type input "6"
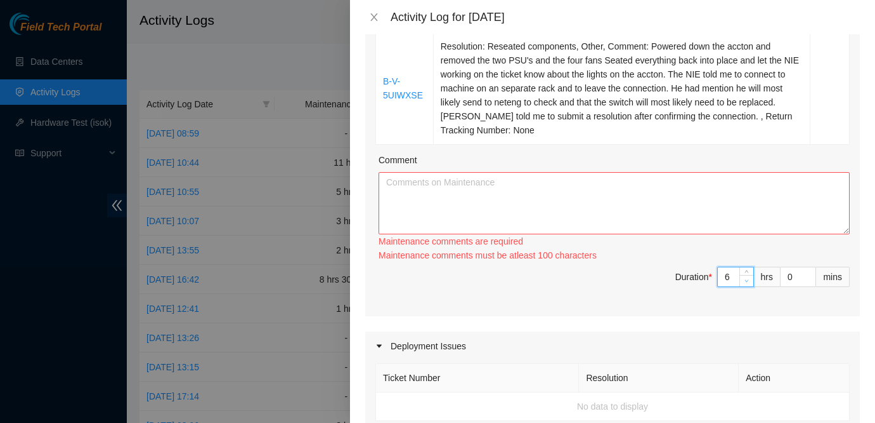
click at [745, 282] on icon "down" at bounding box center [747, 281] width 4 height 4
click at [806, 276] on span "Decrease Value" at bounding box center [809, 280] width 14 height 11
click at [806, 275] on span "Decrease Value" at bounding box center [809, 280] width 14 height 11
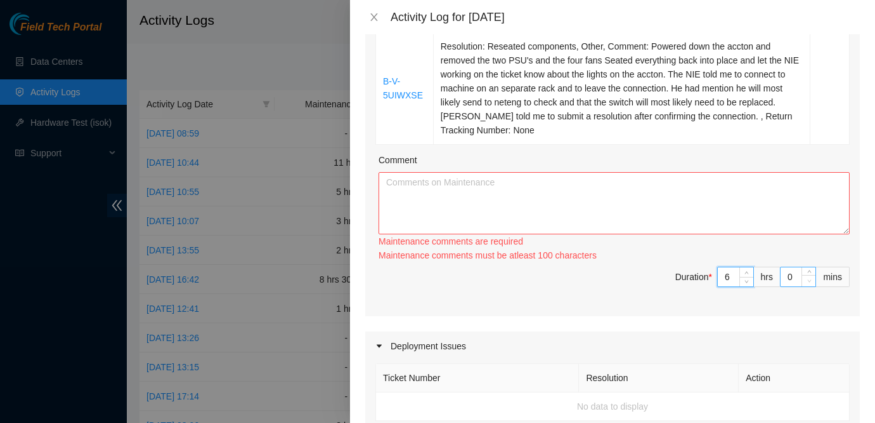
click at [806, 275] on span "Decrease Value" at bounding box center [809, 280] width 14 height 11
type input "1"
click at [808, 272] on icon "up" at bounding box center [810, 273] width 4 height 4
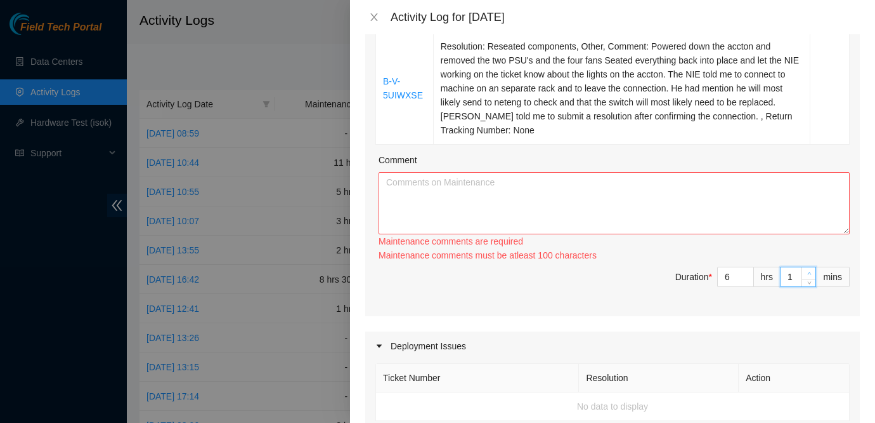
type input "2"
click at [808, 272] on icon "up" at bounding box center [810, 273] width 4 height 4
type input "3"
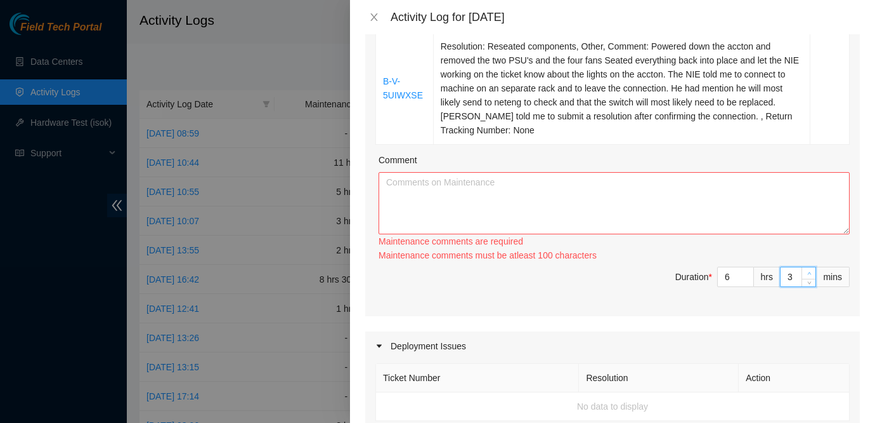
click at [808, 272] on icon "up" at bounding box center [810, 273] width 4 height 4
type input "4"
click at [808, 272] on icon "up" at bounding box center [810, 273] width 4 height 4
type input "5"
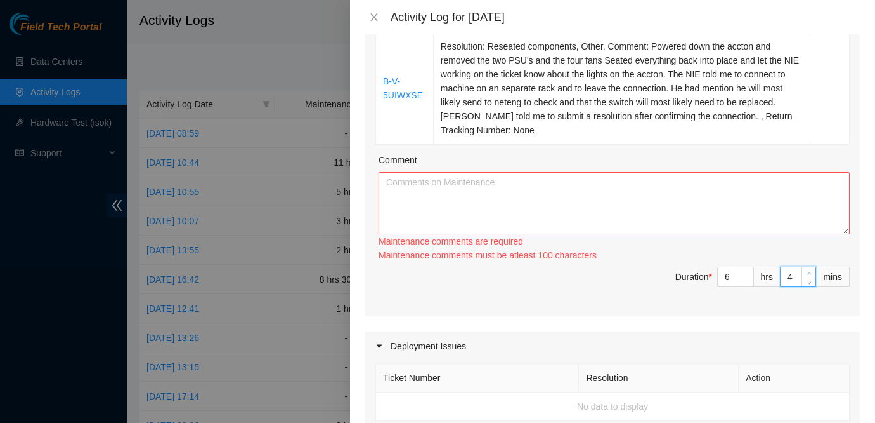
type input "5"
click at [808, 272] on icon "up" at bounding box center [810, 273] width 4 height 4
click at [803, 246] on div "Maintenance comments are required" at bounding box center [614, 241] width 471 height 14
type input "6"
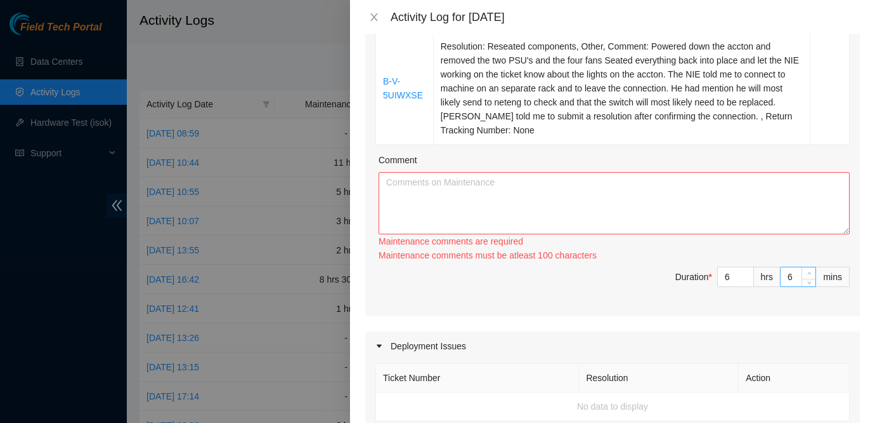
click at [811, 273] on icon "up" at bounding box center [810, 273] width 4 height 4
type input "7"
click at [756, 195] on textarea "Comment" at bounding box center [614, 203] width 471 height 62
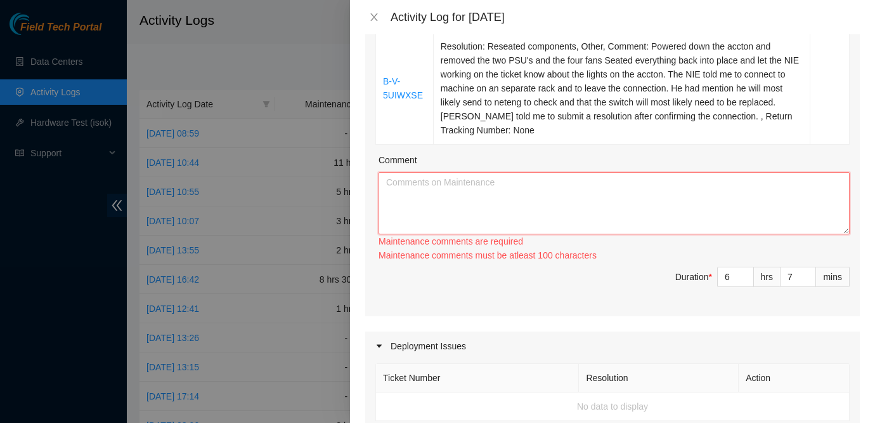
click at [557, 194] on textarea "Comment" at bounding box center [614, 203] width 471 height 62
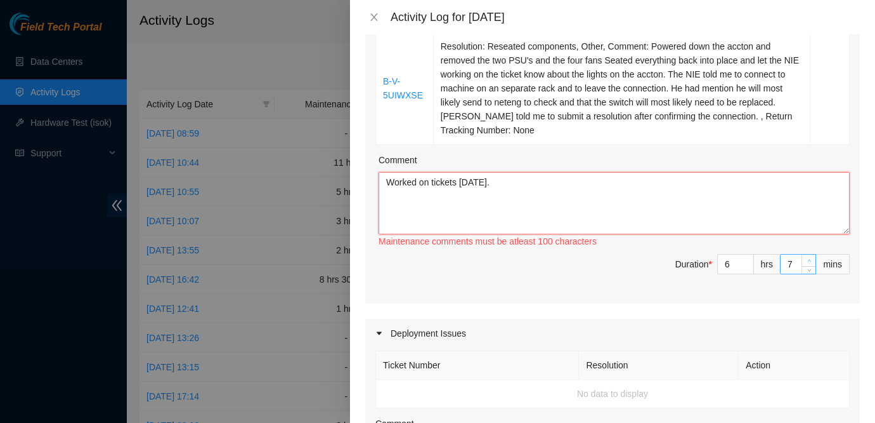
type textarea "Worked on tickets this Friday."
type input "8"
click at [810, 259] on icon "up" at bounding box center [810, 260] width 4 height 4
type input "9"
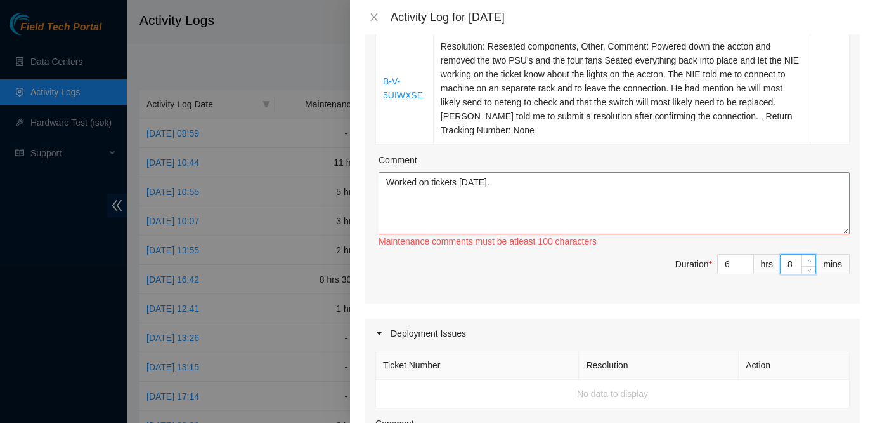
type input "9"
click at [810, 259] on icon "up" at bounding box center [810, 260] width 4 height 4
type input "10"
click at [810, 259] on icon "up" at bounding box center [810, 260] width 4 height 4
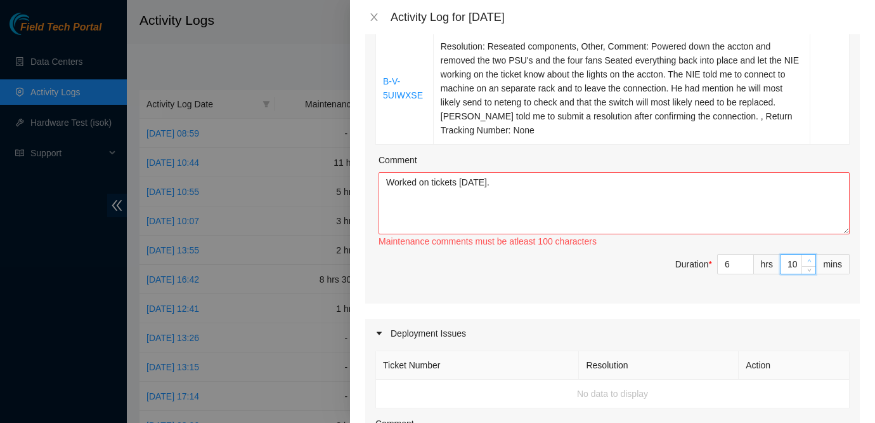
type input "11"
click at [810, 259] on icon "up" at bounding box center [810, 260] width 4 height 4
type input "12"
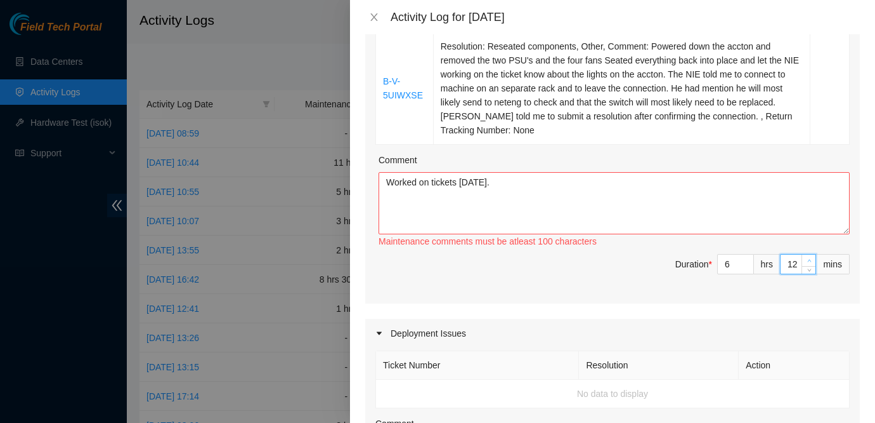
click at [810, 259] on icon "up" at bounding box center [810, 260] width 4 height 4
type input "13"
click at [810, 259] on icon "up" at bounding box center [810, 260] width 4 height 4
type input "14"
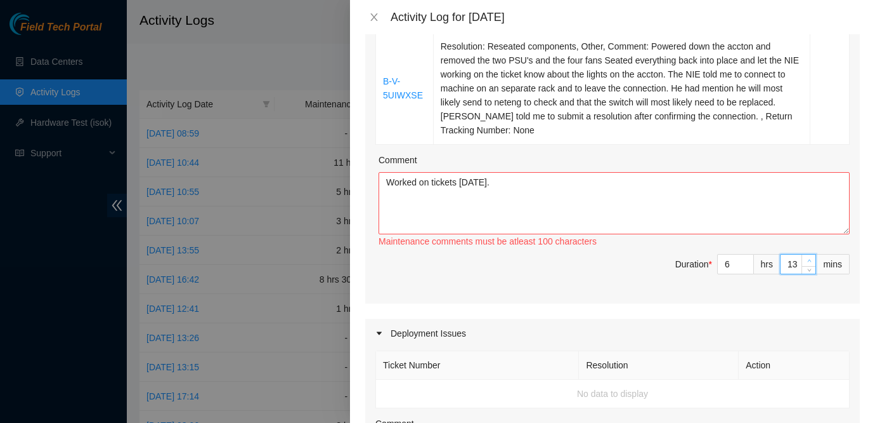
type input "14"
click at [810, 259] on icon "up" at bounding box center [810, 260] width 4 height 4
type input "15"
click at [810, 259] on icon "up" at bounding box center [810, 260] width 4 height 4
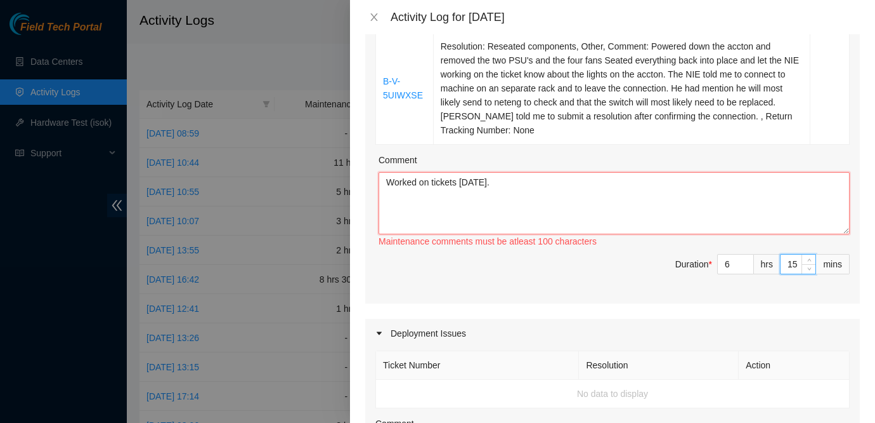
click at [612, 204] on textarea "Worked on tickets this Friday." at bounding box center [614, 203] width 471 height 62
click at [781, 197] on textarea "Worked on tickets this Friday. Most of the tickets were rebooting and rescuing …" at bounding box center [614, 203] width 471 height 62
click at [743, 195] on textarea "Worked on tickets this Friday. Most of the tickets were rebooting and rescuing …" at bounding box center [614, 203] width 471 height 62
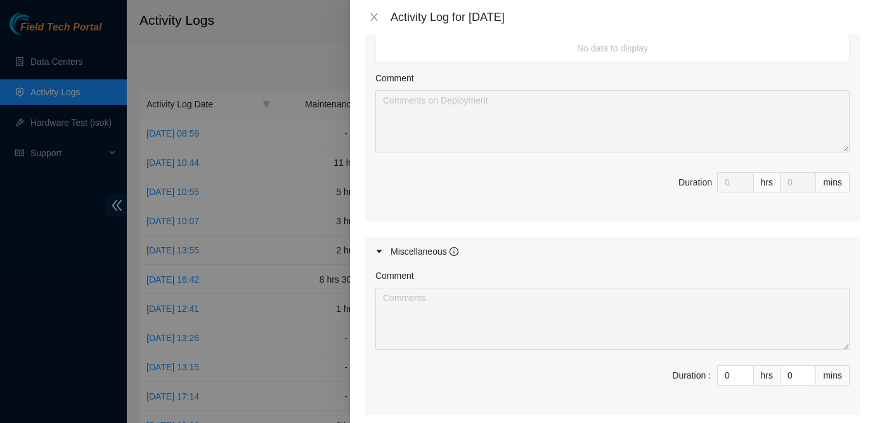
scroll to position [917, 0]
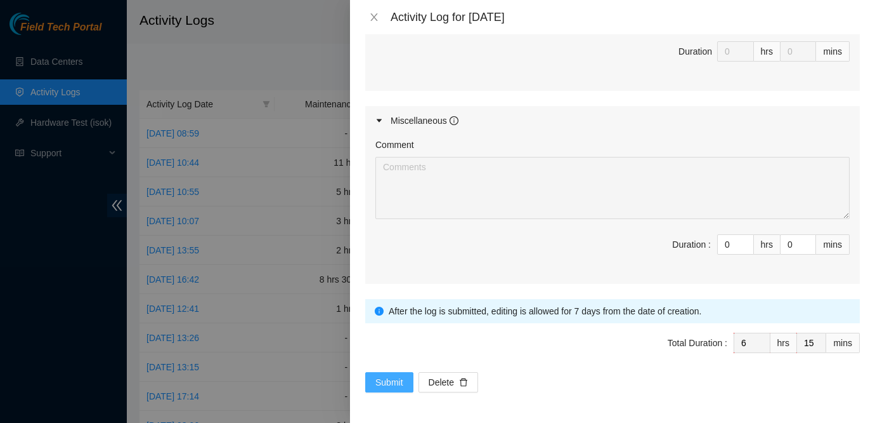
type textarea "Worked on tickets this Friday. Most of the tickets were rebooting and rescuing …"
click at [387, 377] on span "Submit" at bounding box center [390, 382] width 28 height 14
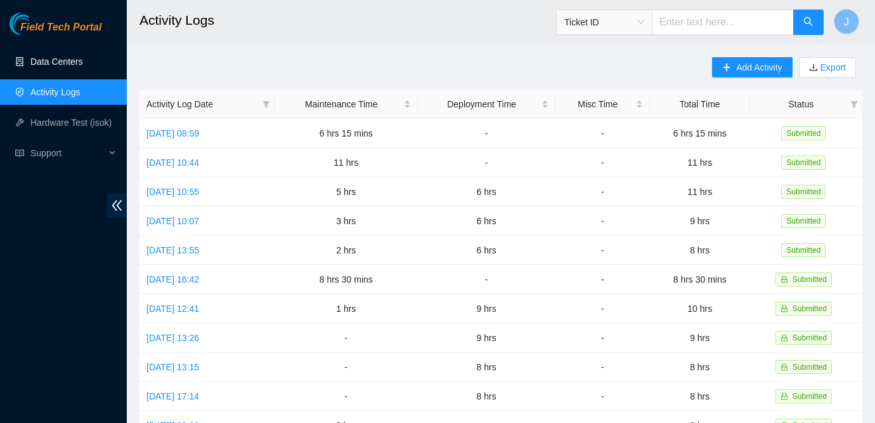
click at [82, 56] on link "Data Centers" at bounding box center [56, 61] width 52 height 10
